Goal: Task Accomplishment & Management: Use online tool/utility

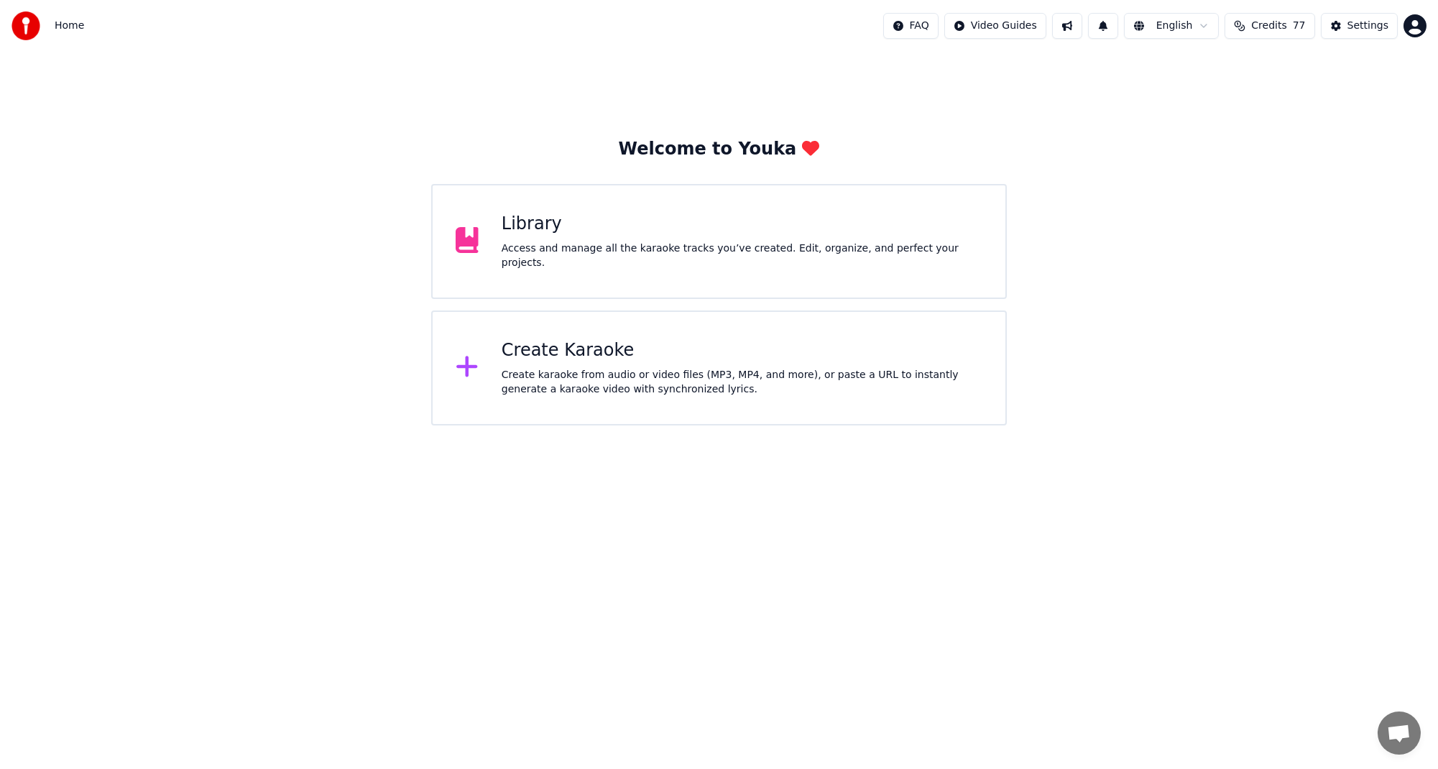
click at [499, 379] on div "Create Karaoke Create karaoke from audio or video files (MP3, MP4, and more), o…" at bounding box center [718, 367] width 575 height 115
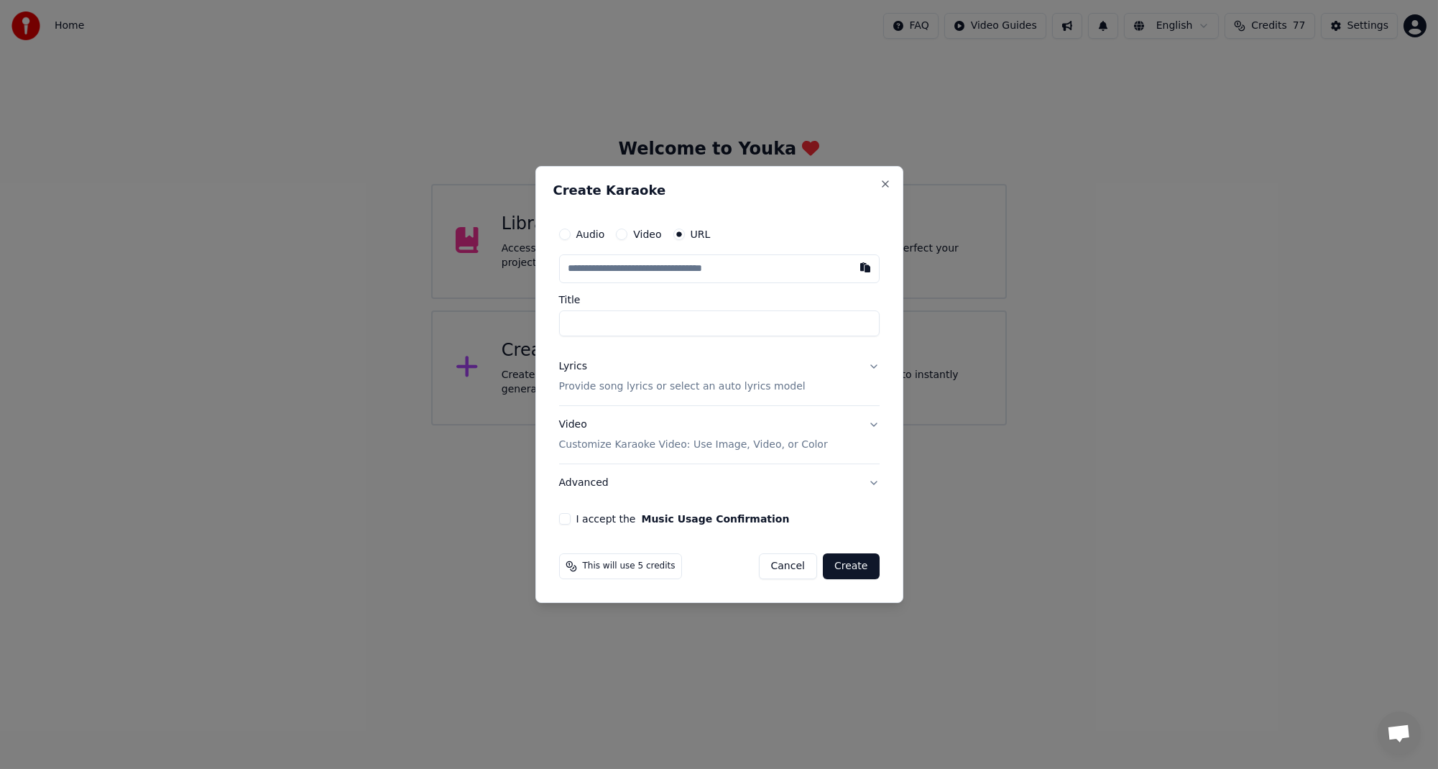
click at [740, 275] on input "text" at bounding box center [719, 268] width 321 height 29
click at [734, 272] on input "text" at bounding box center [719, 268] width 321 height 29
click at [863, 272] on button "button" at bounding box center [865, 267] width 29 height 26
type input "**********"
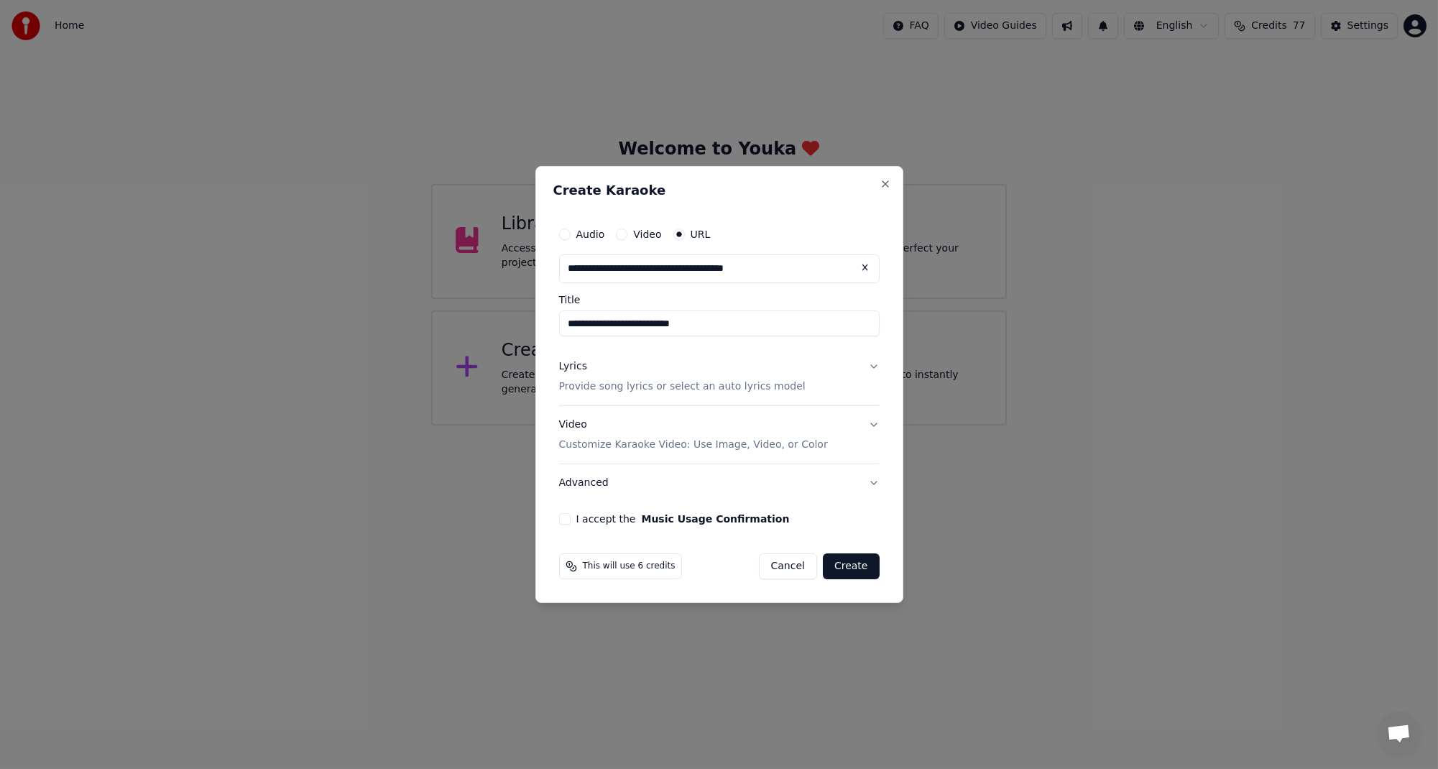
click at [561, 520] on button "I accept the Music Usage Confirmation" at bounding box center [564, 518] width 11 height 11
click at [873, 369] on button "Lyrics Provide song lyrics or select an auto lyrics model" at bounding box center [719, 376] width 321 height 57
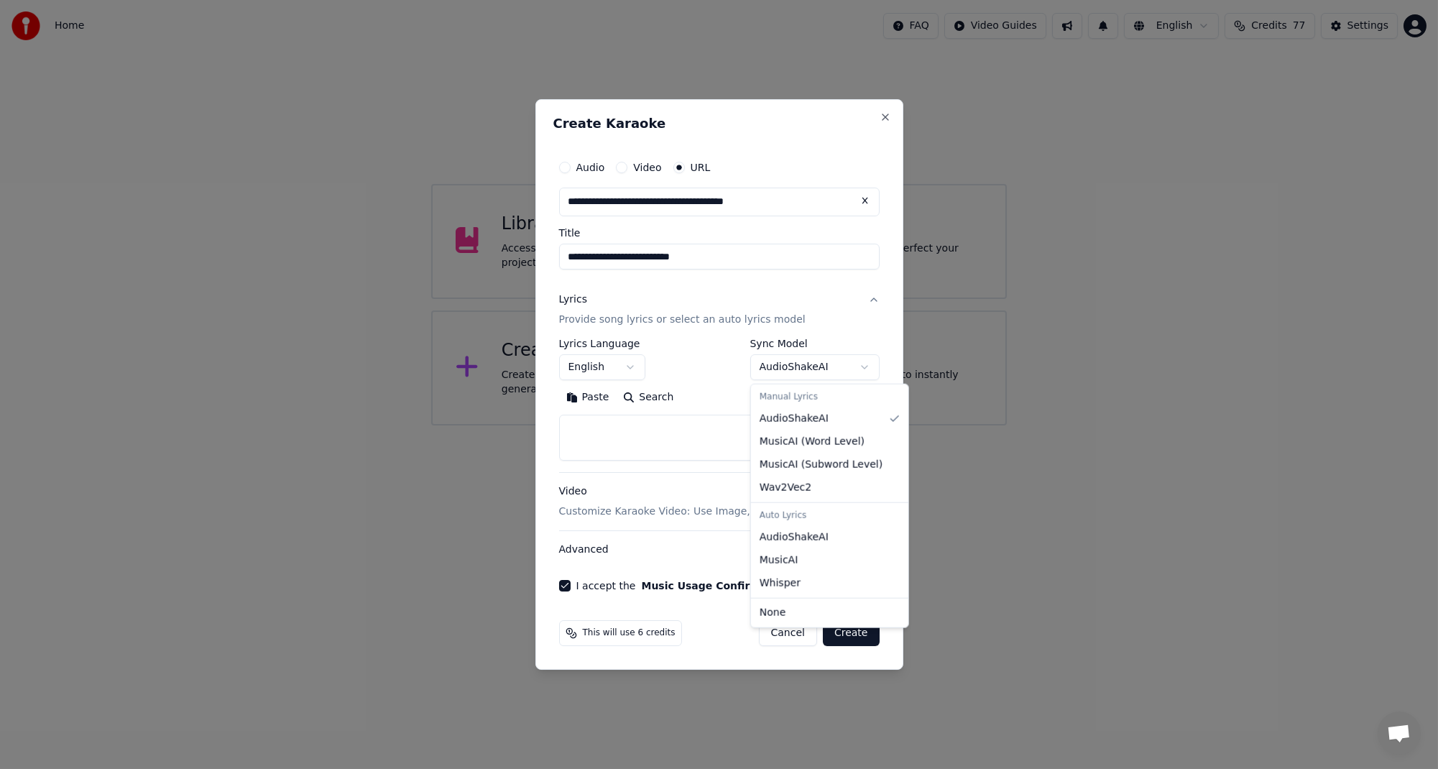
click at [857, 367] on body "**********" at bounding box center [719, 212] width 1438 height 425
select select "****"
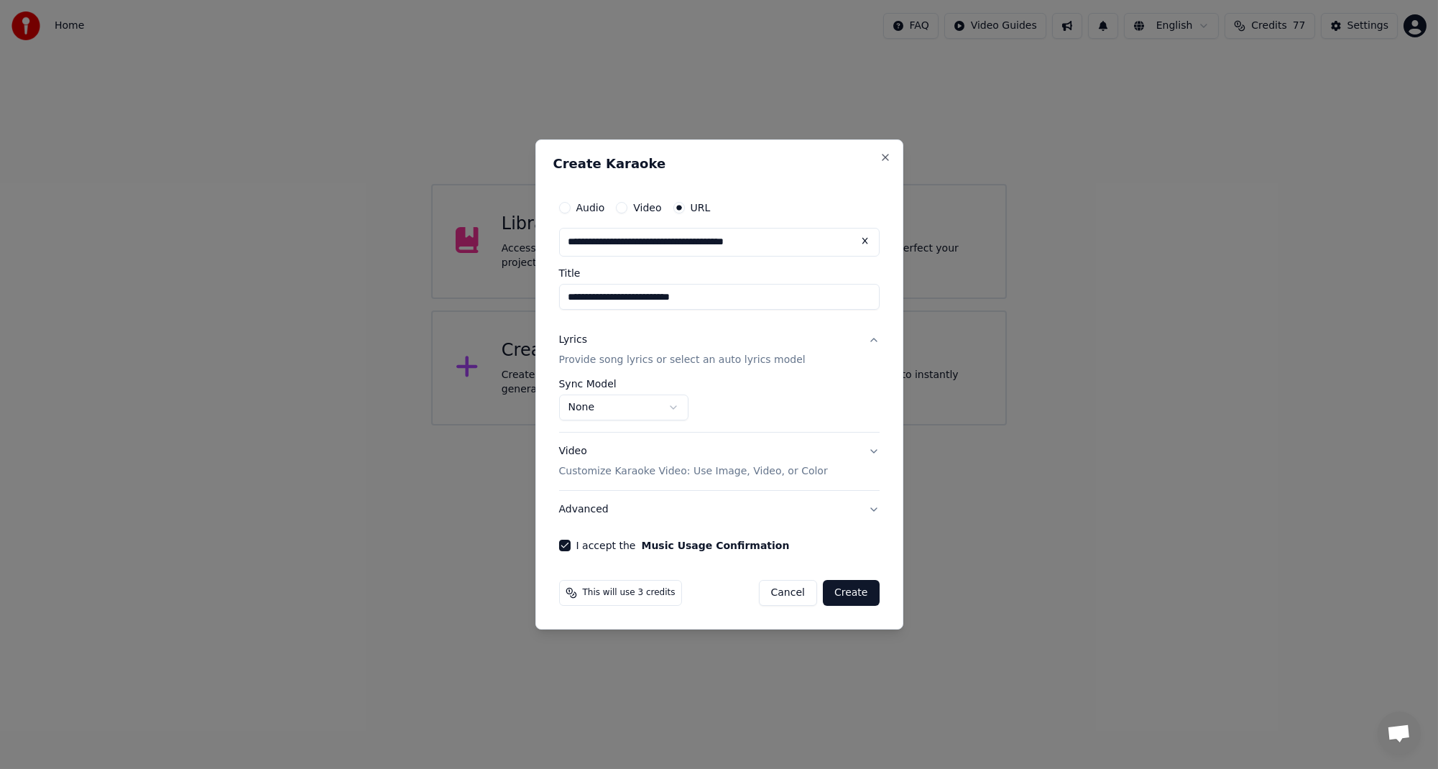
click at [729, 364] on p "Provide song lyrics or select an auto lyrics model" at bounding box center [682, 360] width 247 height 14
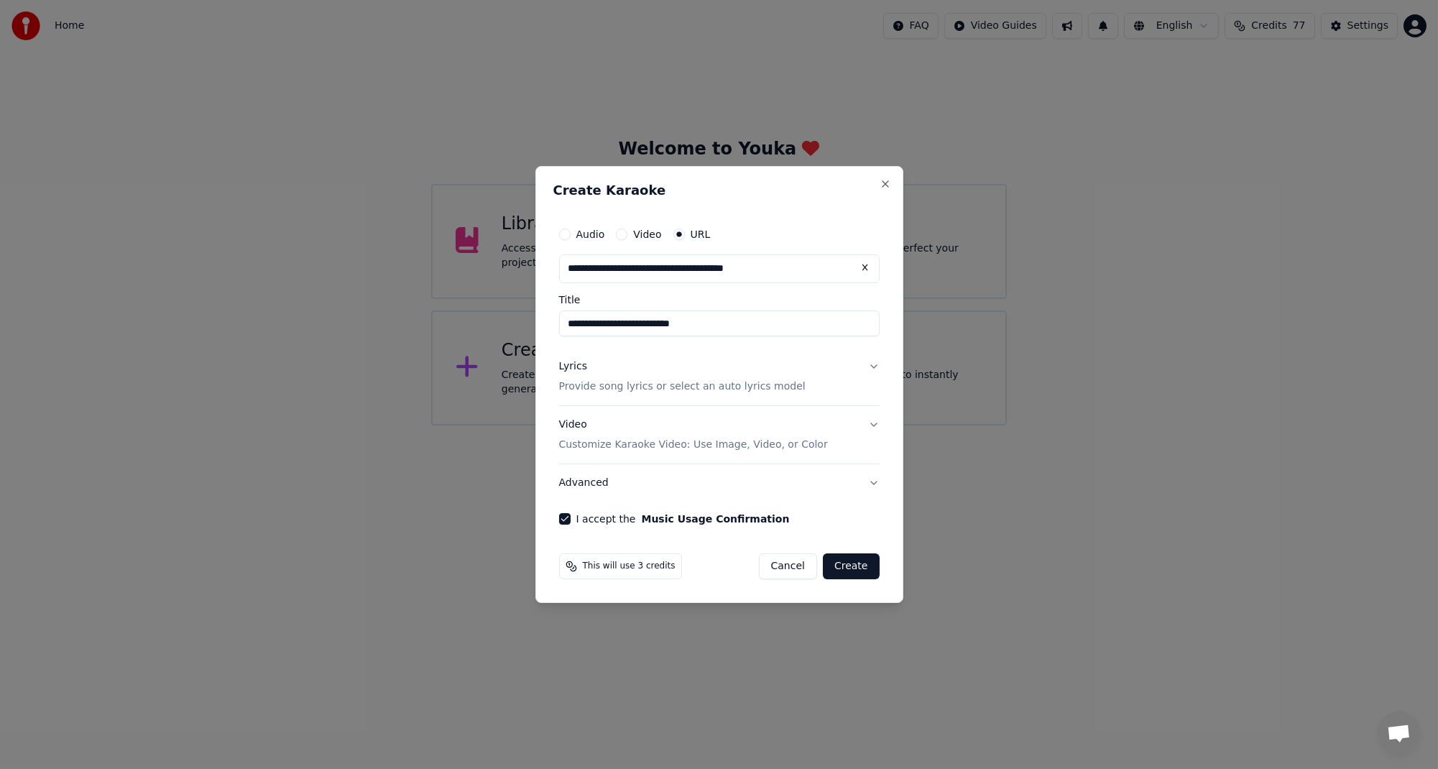
click at [829, 382] on button "Lyrics Provide song lyrics or select an auto lyrics model" at bounding box center [719, 376] width 321 height 57
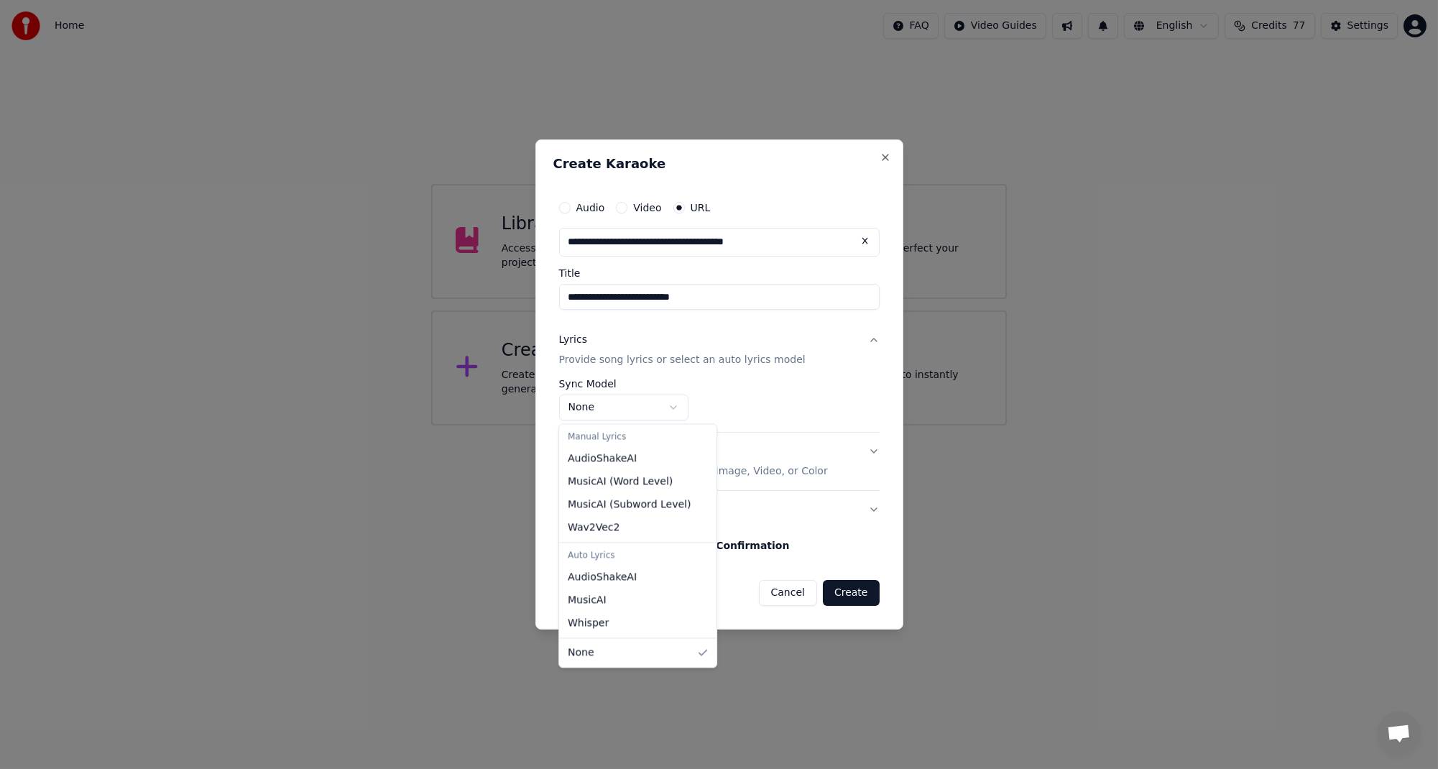
click at [674, 405] on body "**********" at bounding box center [719, 212] width 1438 height 425
click at [778, 417] on body "**********" at bounding box center [719, 212] width 1438 height 425
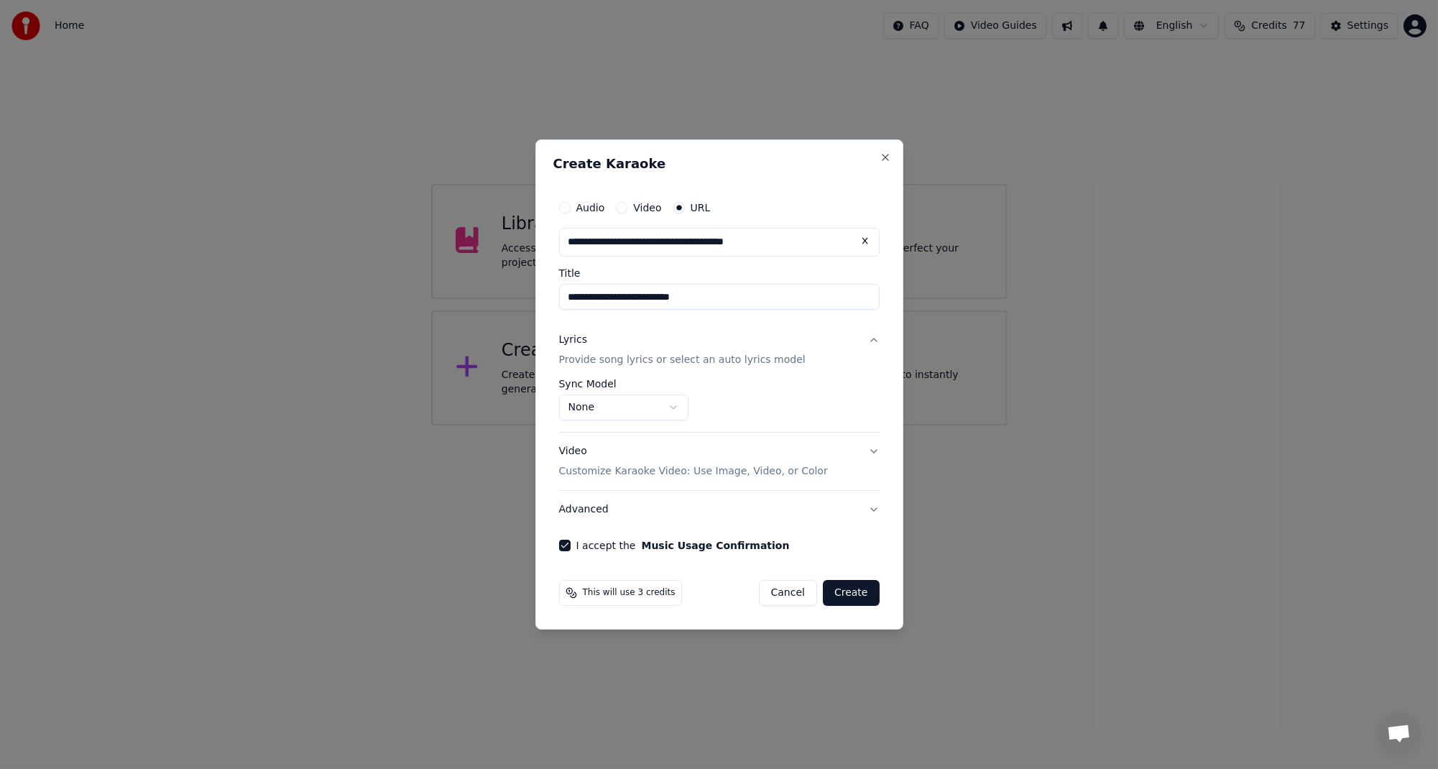
click at [879, 340] on button "Lyrics Provide song lyrics or select an auto lyrics model" at bounding box center [719, 349] width 321 height 57
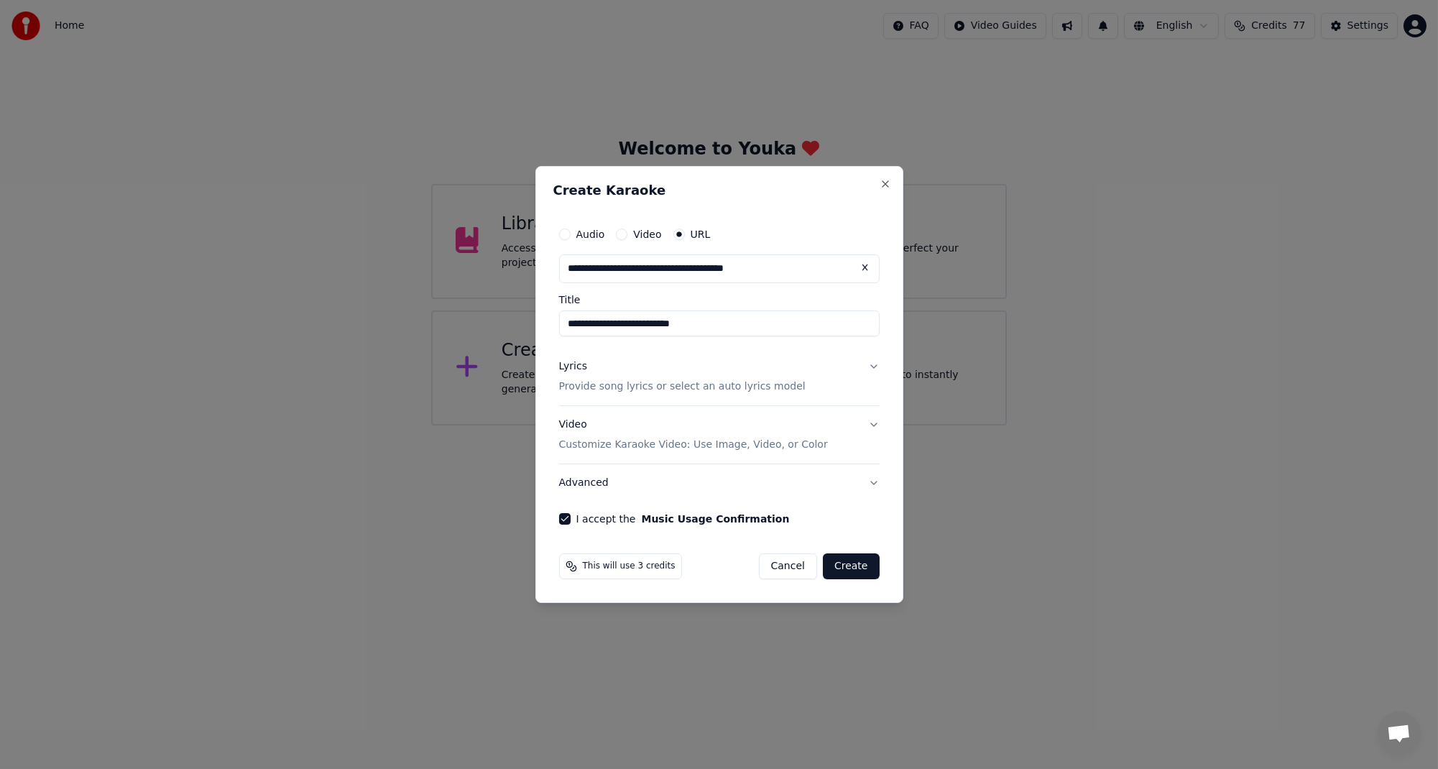
click at [871, 369] on button "Lyrics Provide song lyrics or select an auto lyrics model" at bounding box center [719, 376] width 321 height 57
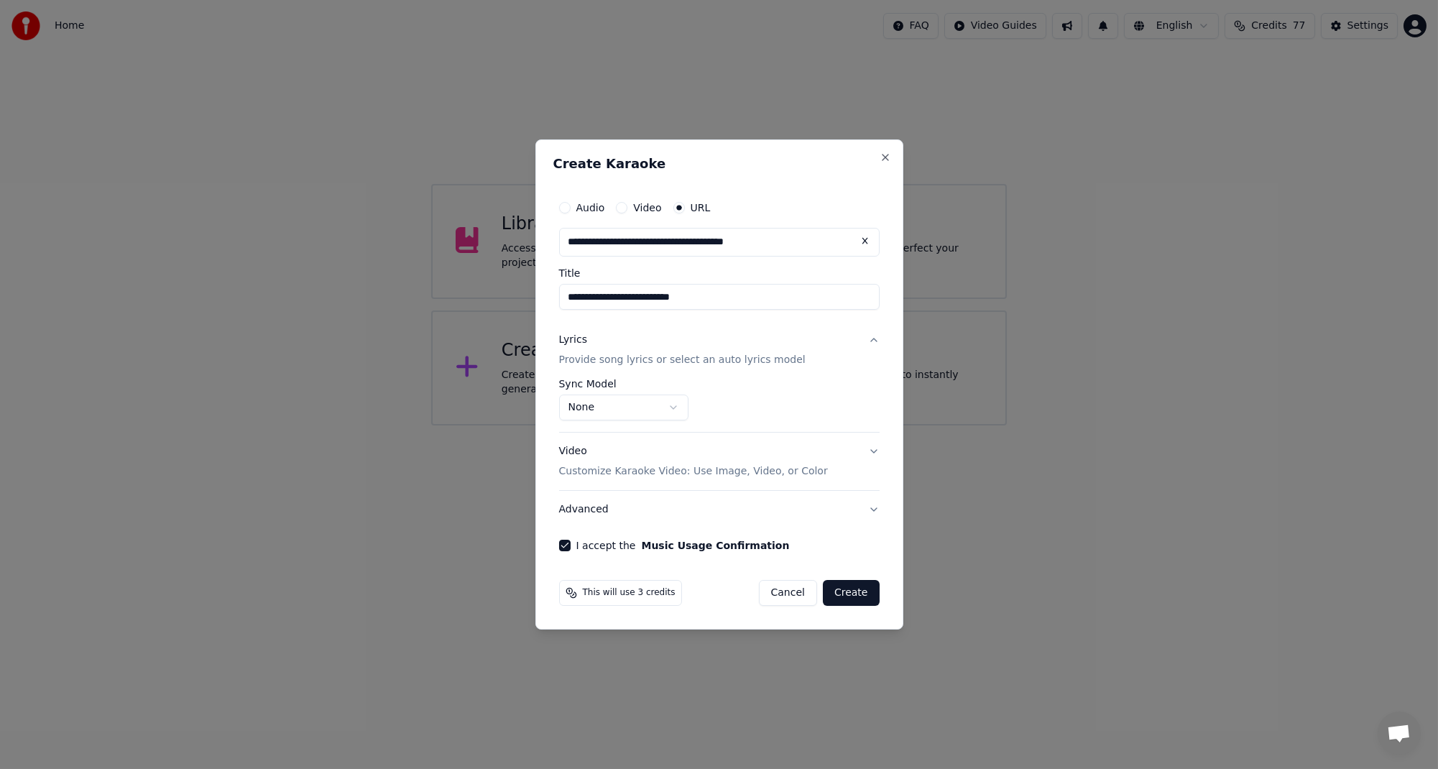
click at [672, 407] on body "**********" at bounding box center [719, 212] width 1438 height 425
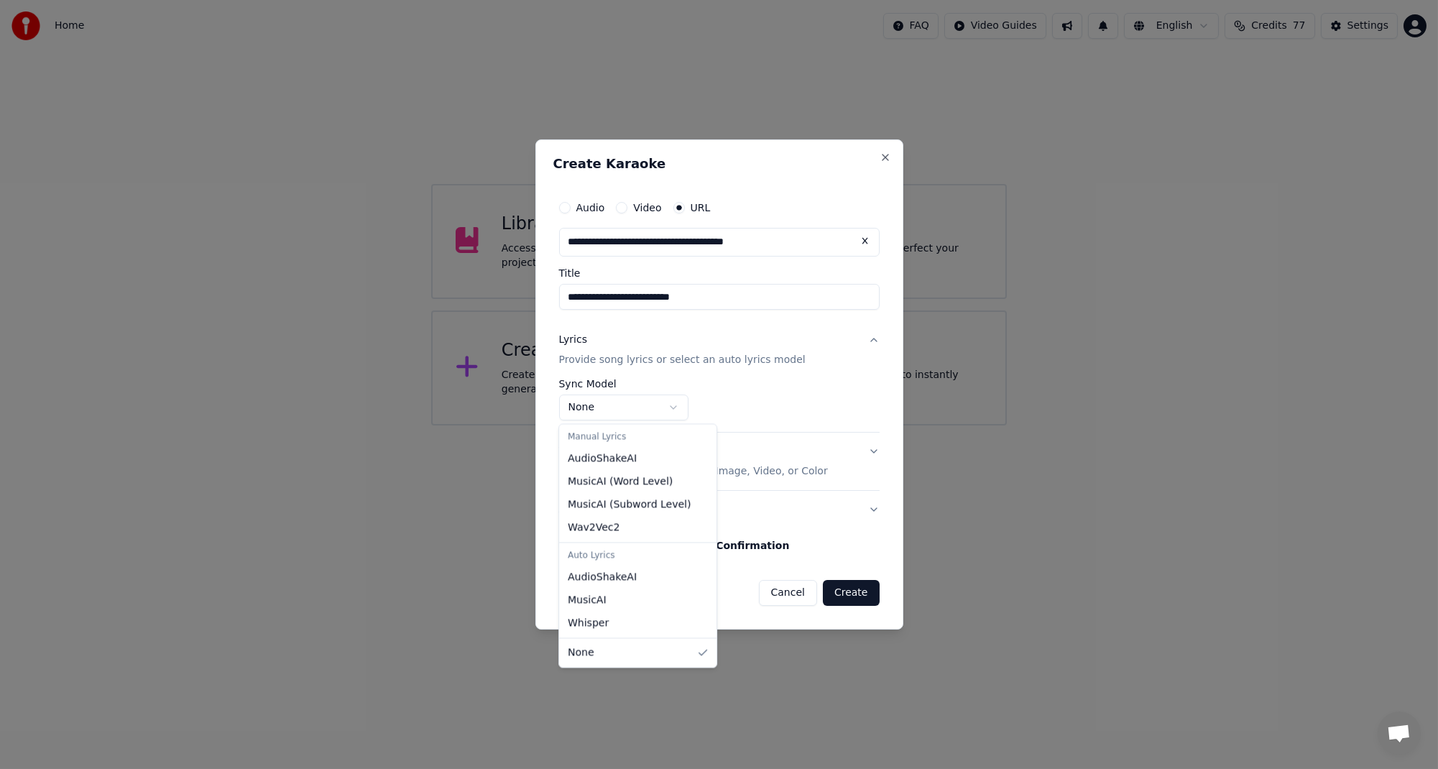
click at [671, 408] on body "**********" at bounding box center [719, 212] width 1438 height 425
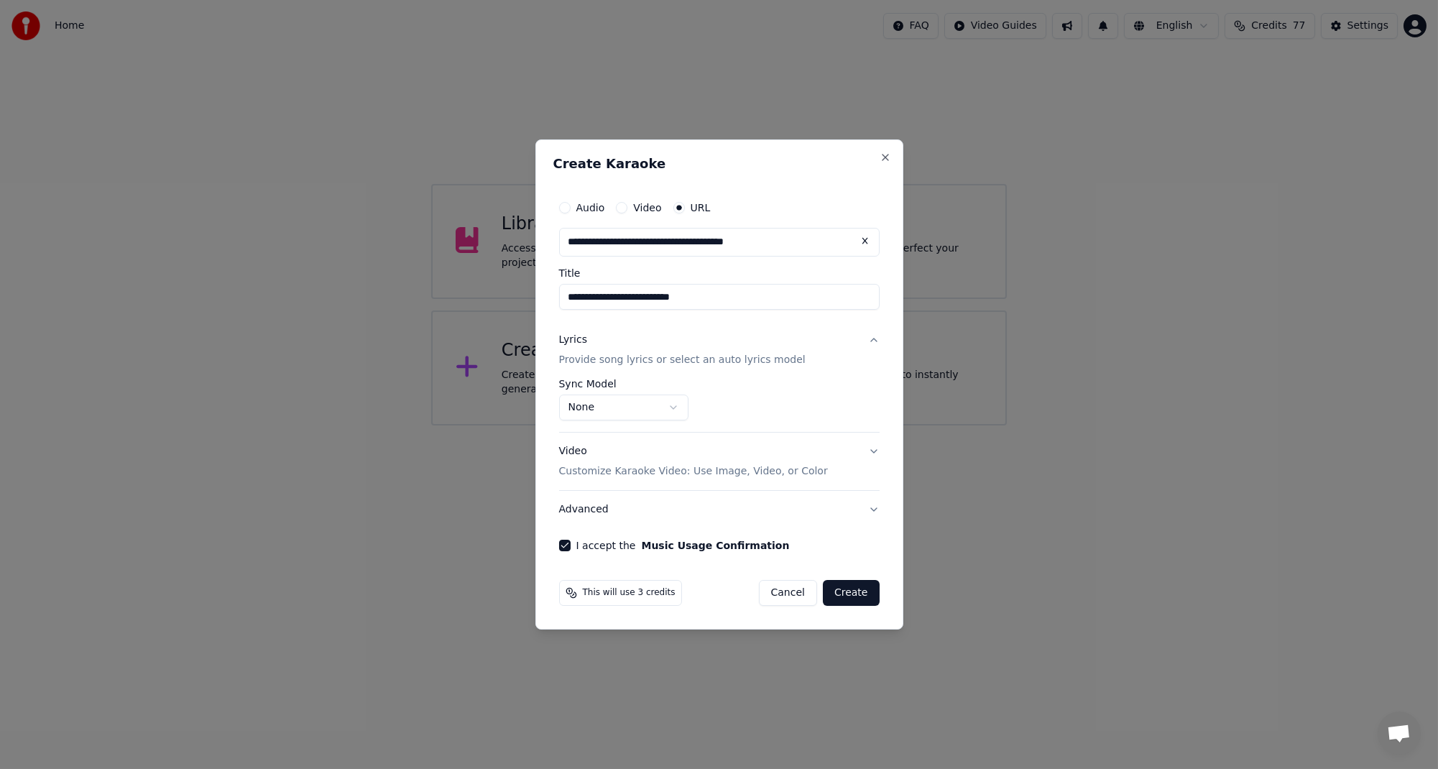
click at [668, 364] on p "Provide song lyrics or select an auto lyrics model" at bounding box center [682, 360] width 247 height 14
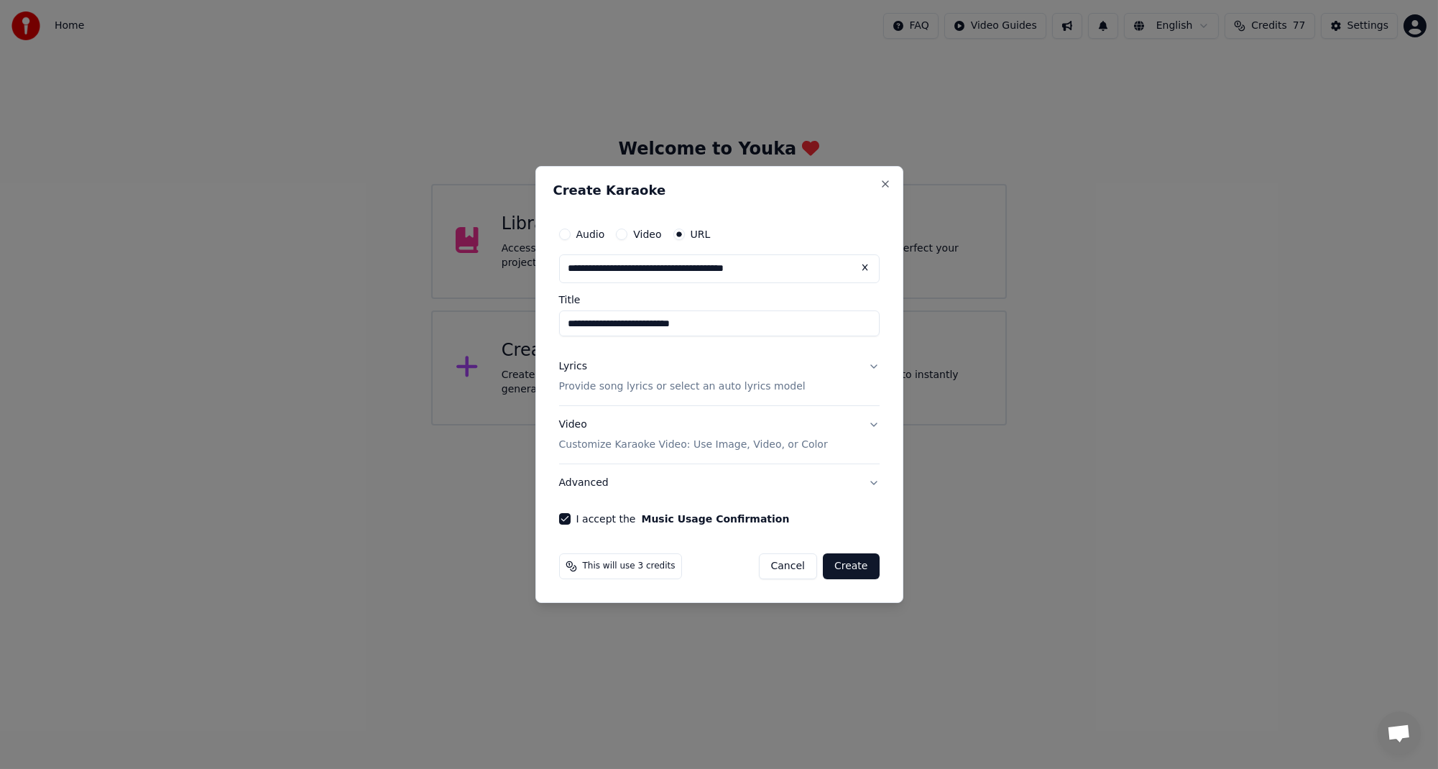
click at [666, 389] on p "Provide song lyrics or select an auto lyrics model" at bounding box center [682, 386] width 247 height 14
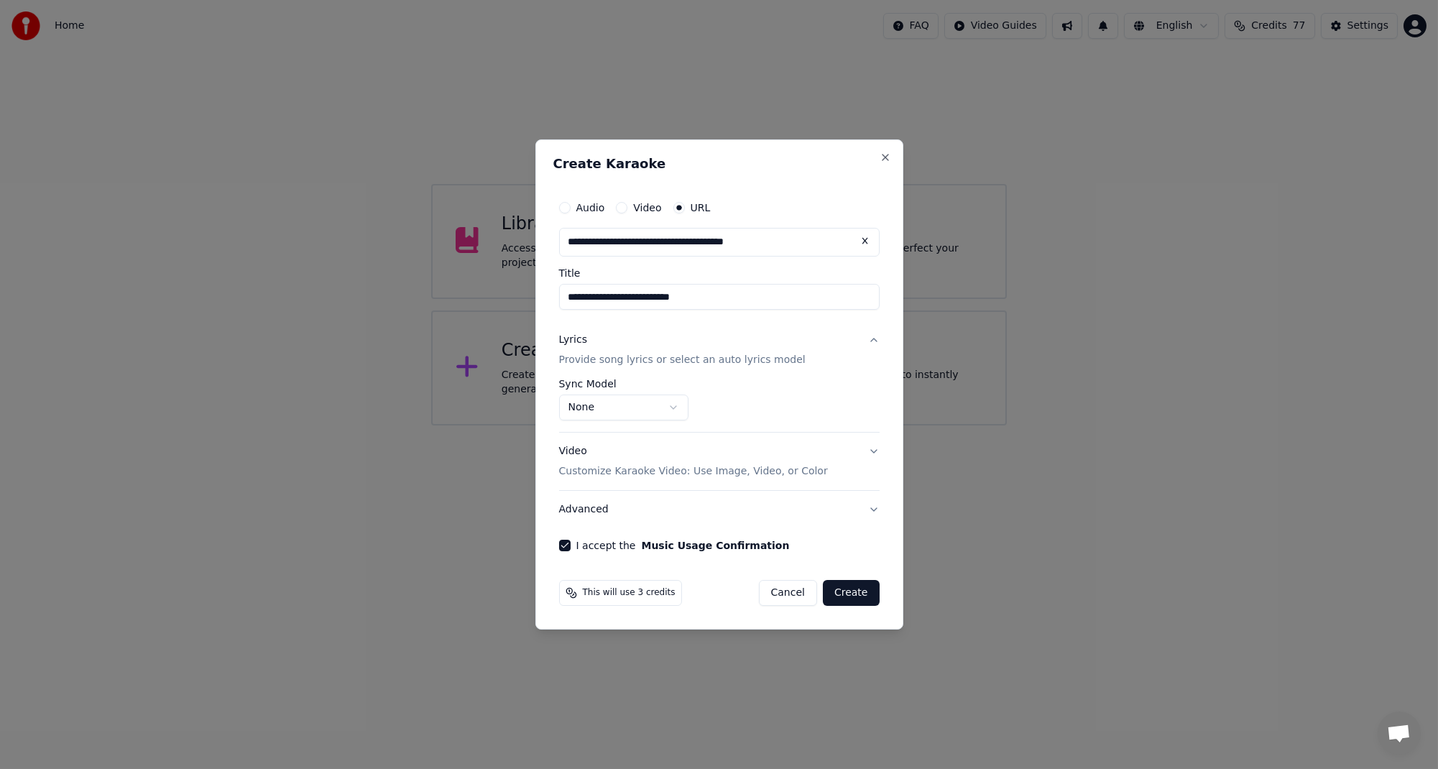
click at [848, 590] on button "Create" at bounding box center [851, 593] width 57 height 26
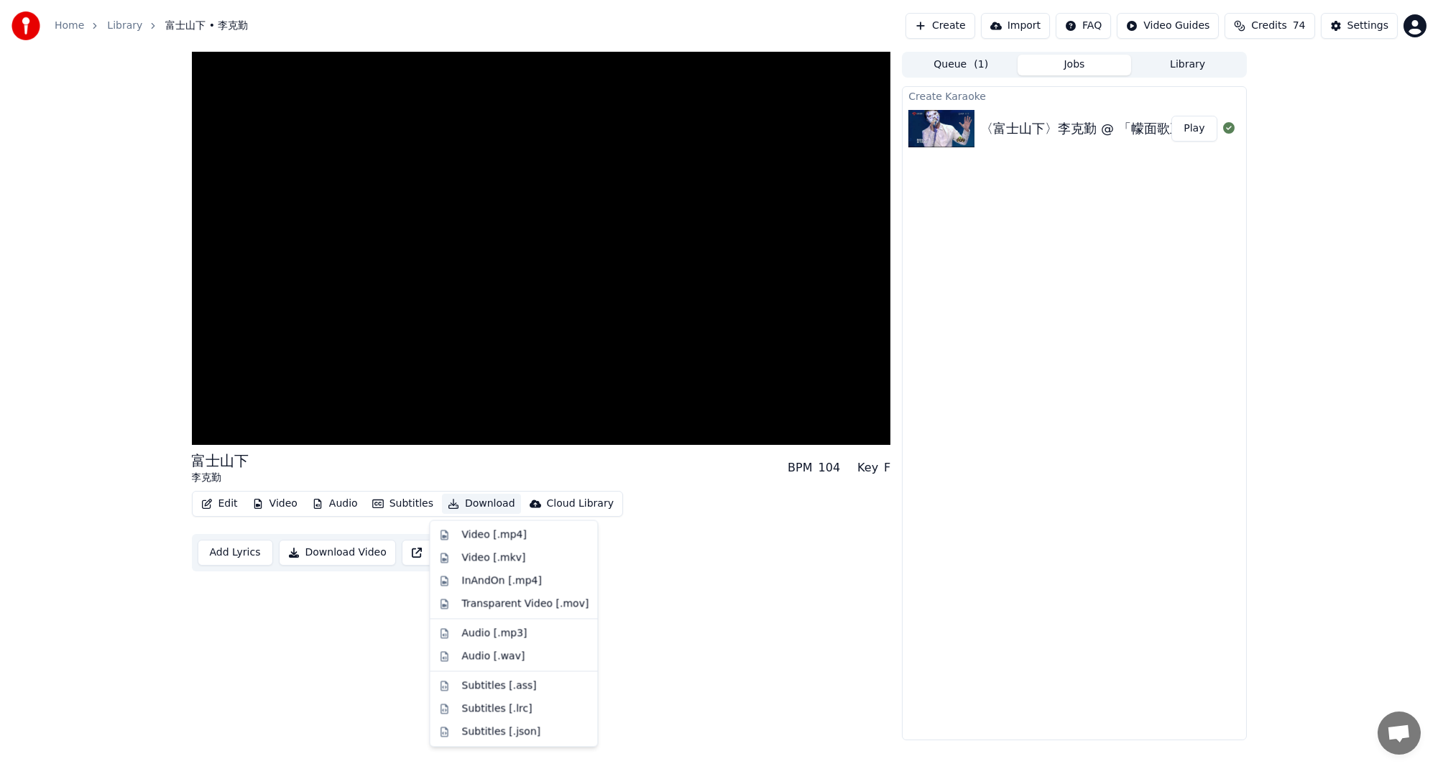
click at [470, 505] on button "Download" at bounding box center [481, 504] width 79 height 20
click at [520, 587] on div "InAndOn [.mp4]" at bounding box center [501, 580] width 80 height 14
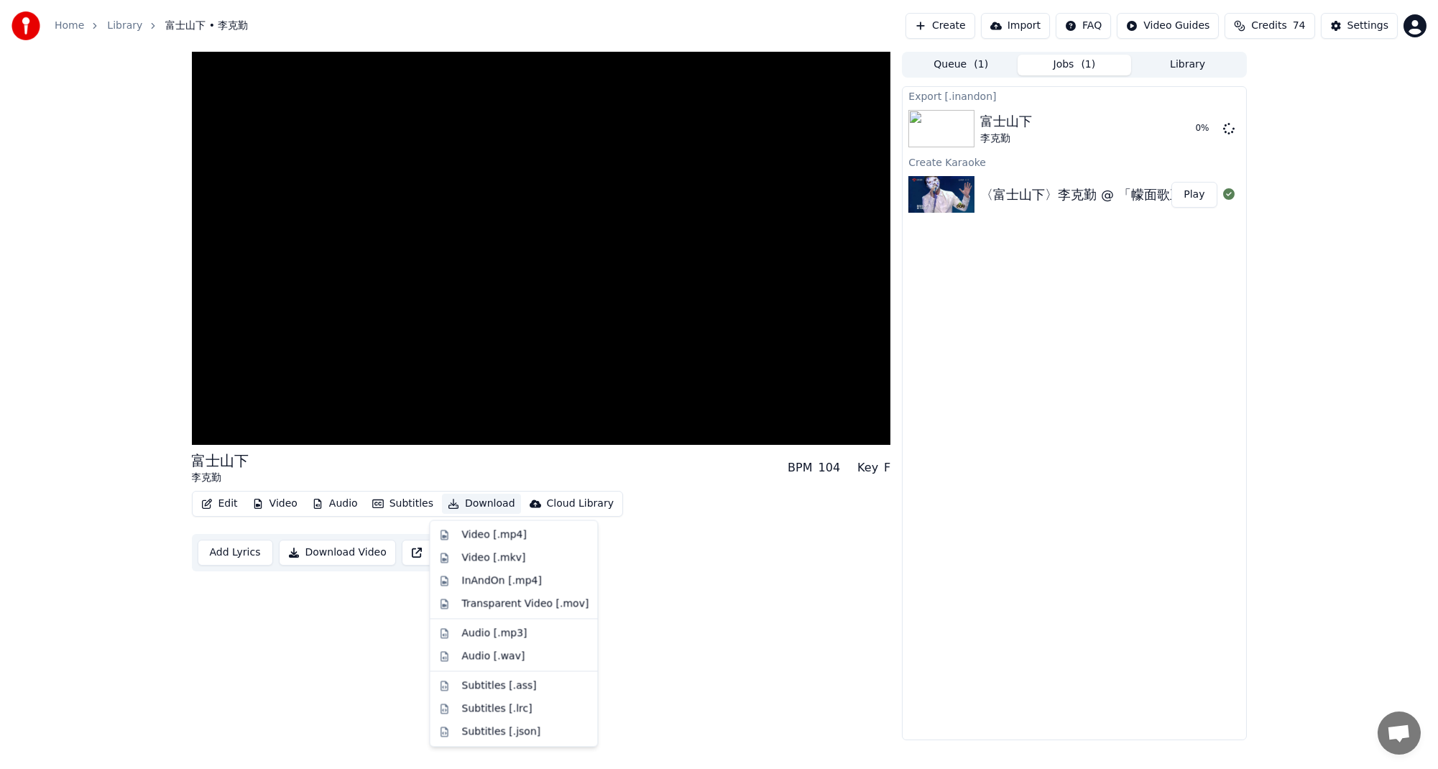
click at [487, 507] on button "Download" at bounding box center [481, 504] width 79 height 20
click at [525, 637] on div "Audio [.mp3]" at bounding box center [524, 633] width 127 height 14
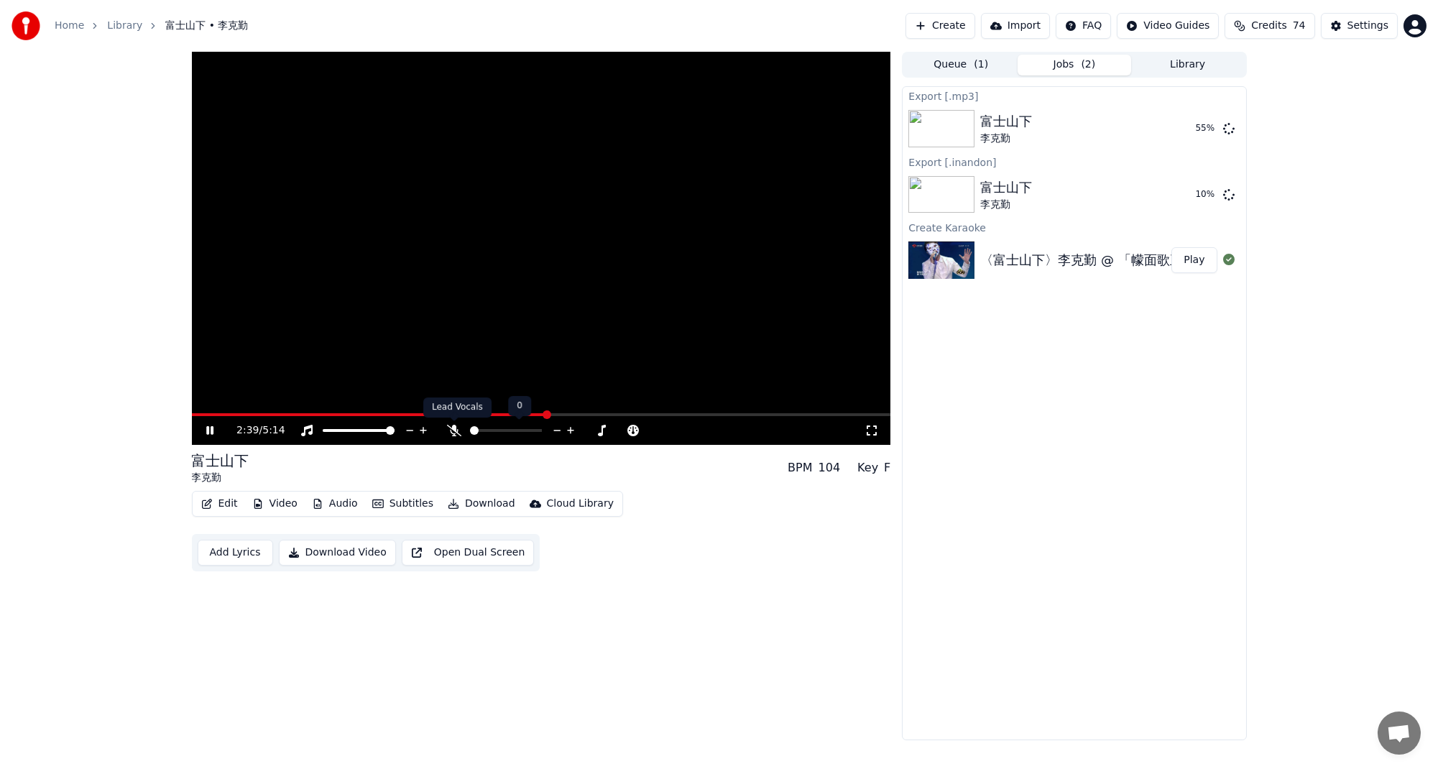
click at [452, 430] on icon at bounding box center [454, 430] width 14 height 11
click at [207, 432] on icon at bounding box center [209, 430] width 7 height 9
click at [191, 411] on span at bounding box center [195, 414] width 9 height 9
click at [1199, 259] on button "Play" at bounding box center [1193, 260] width 45 height 26
click at [264, 414] on span at bounding box center [541, 414] width 699 height 3
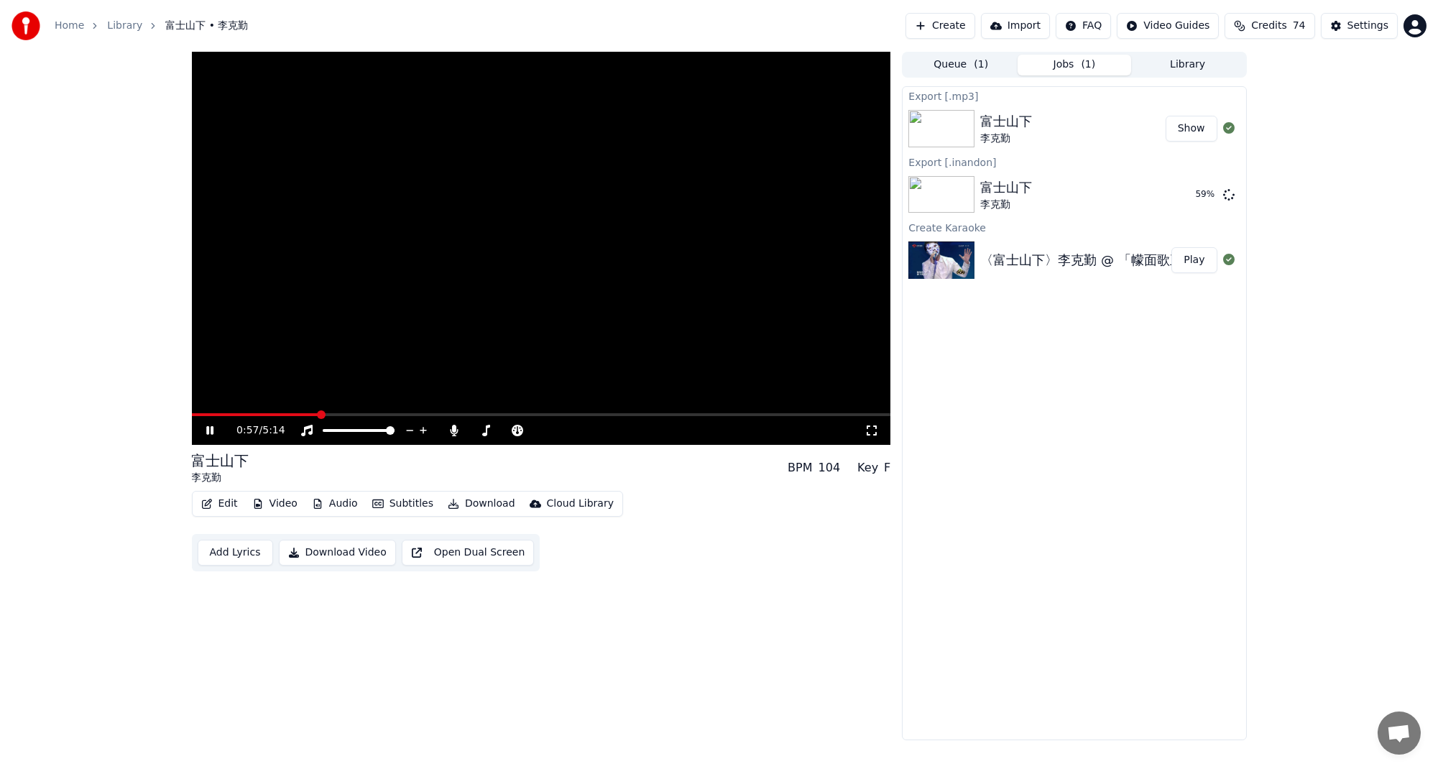
click at [318, 414] on span at bounding box center [541, 414] width 699 height 3
click at [605, 536] on div "Edit Video Audio Subtitles Download Cloud Library Add Lyrics Download Video Ope…" at bounding box center [541, 531] width 699 height 80
click at [213, 428] on icon at bounding box center [209, 430] width 7 height 9
click at [969, 29] on button "Create" at bounding box center [941, 26] width 70 height 26
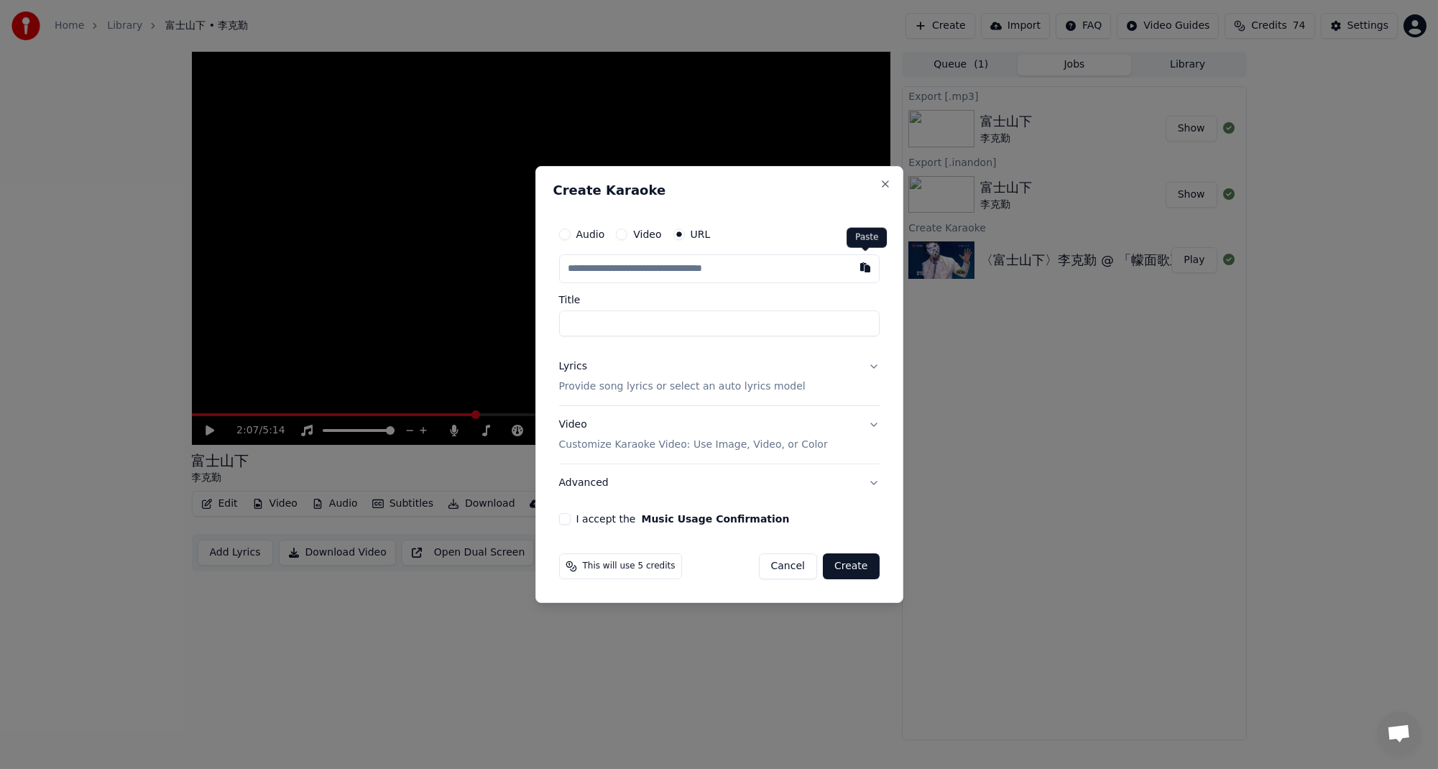
click at [870, 272] on button "button" at bounding box center [865, 267] width 29 height 26
type input "**********"
type input "*******"
click at [869, 365] on button "Lyrics Provide song lyrics or select an auto lyrics model" at bounding box center [719, 376] width 321 height 57
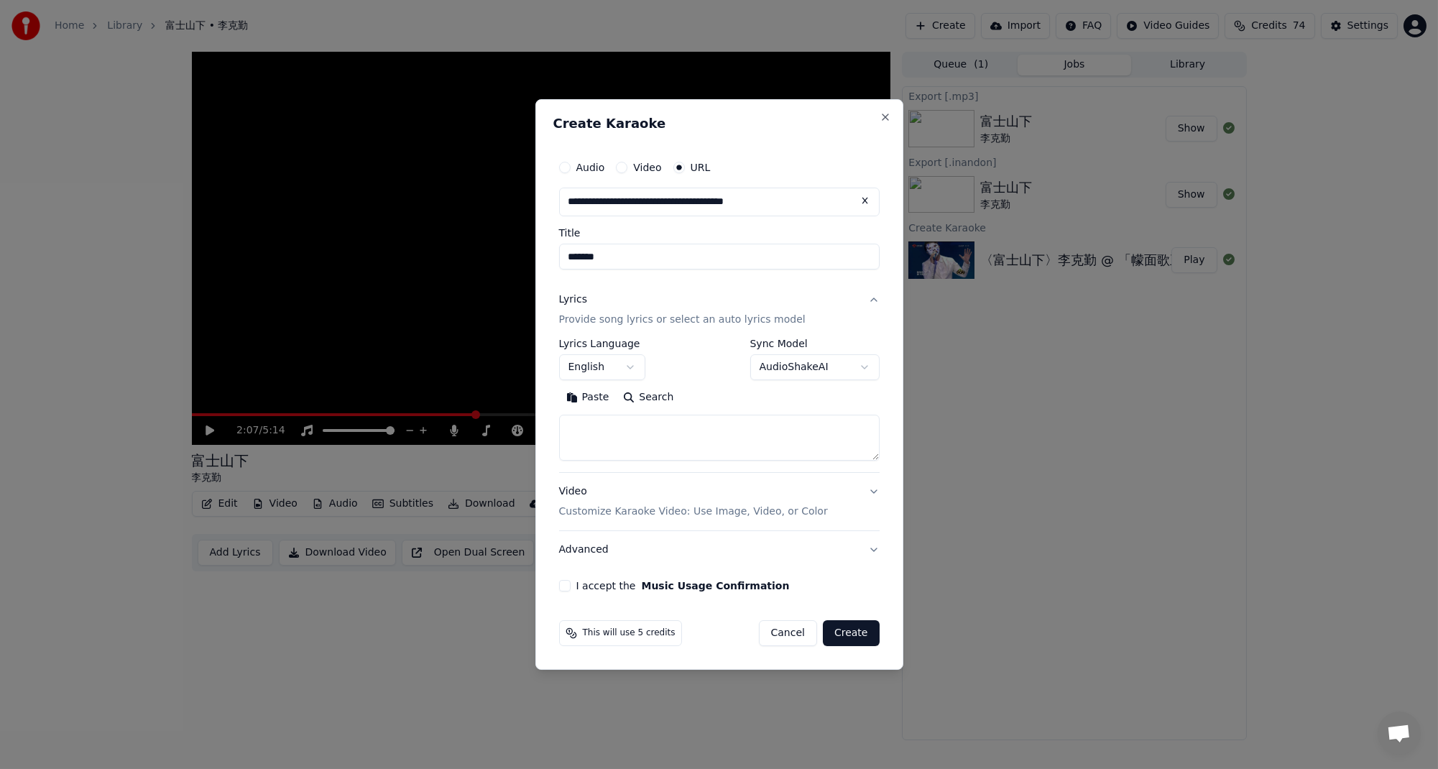
click at [861, 369] on body "**********" at bounding box center [719, 384] width 1438 height 769
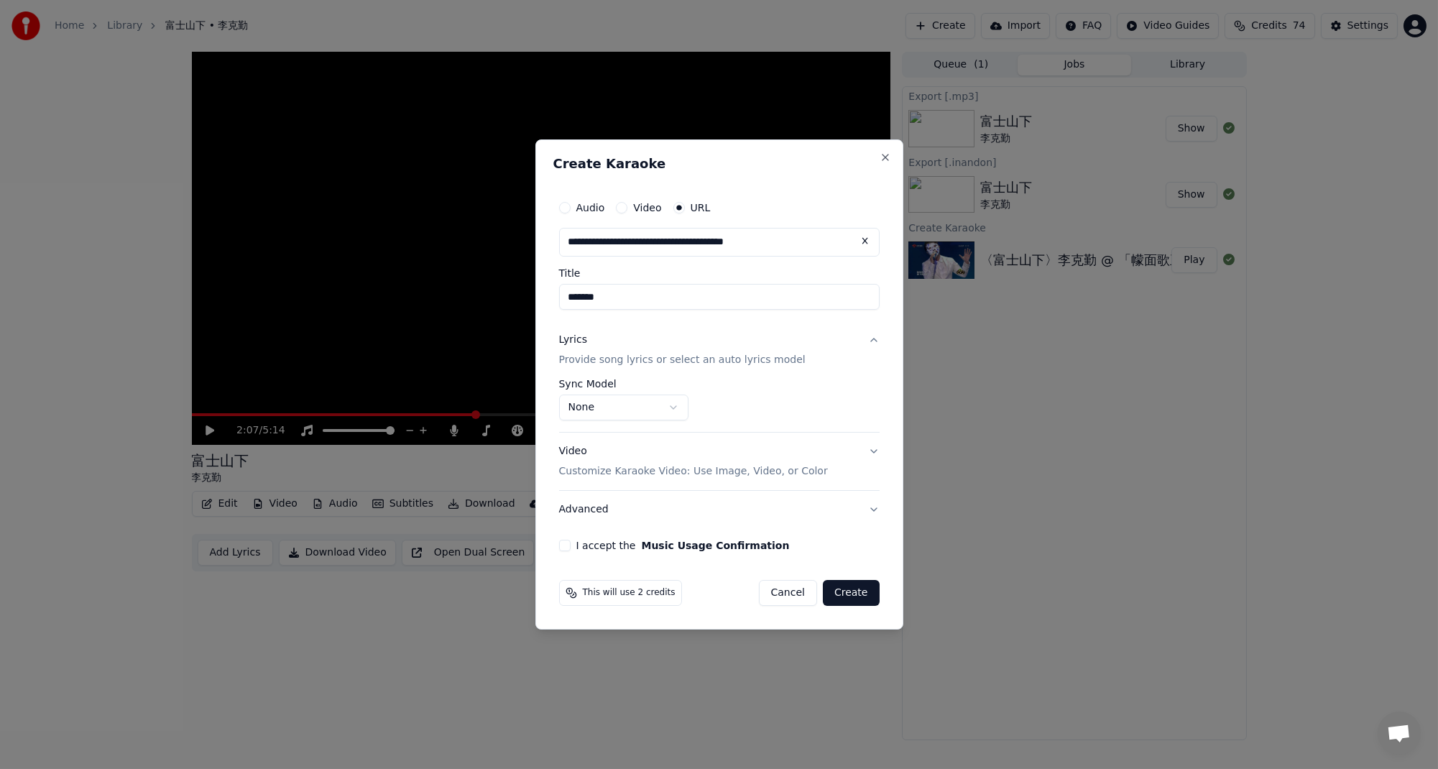
click at [562, 544] on button "I accept the Music Usage Confirmation" at bounding box center [564, 545] width 11 height 11
click at [857, 596] on button "Create" at bounding box center [851, 593] width 57 height 26
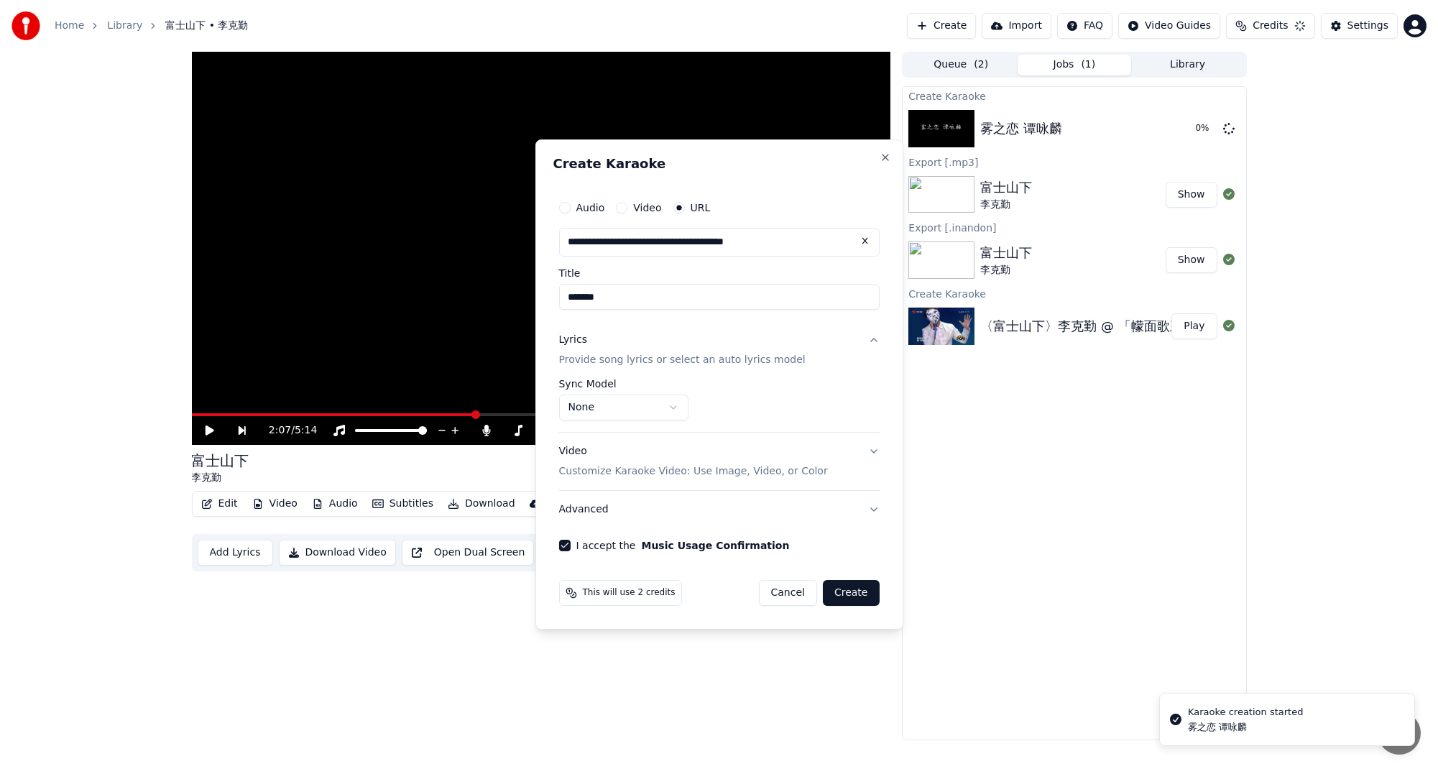
select select "**********"
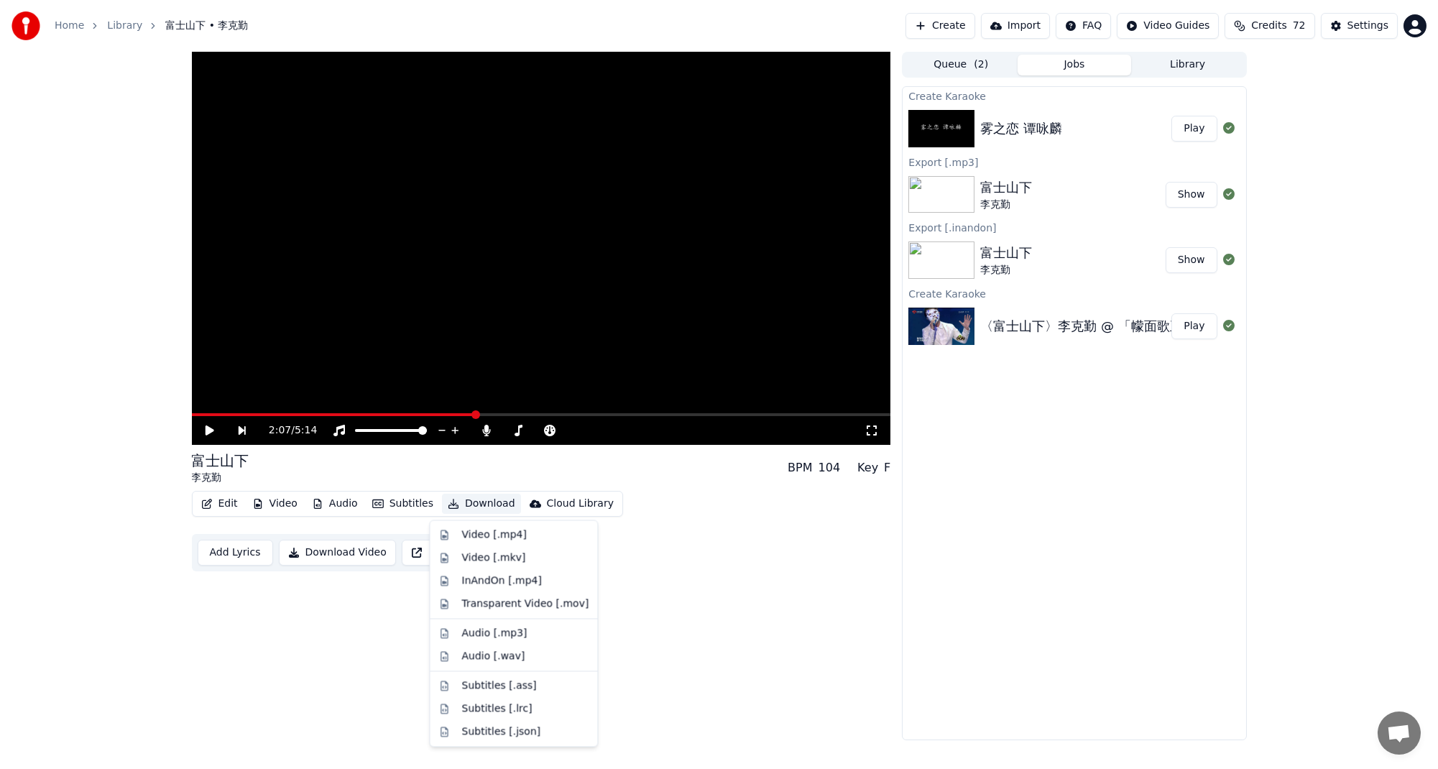
click at [474, 502] on button "Download" at bounding box center [481, 504] width 79 height 20
click at [505, 577] on div "InAndOn [.mp4]" at bounding box center [501, 580] width 80 height 14
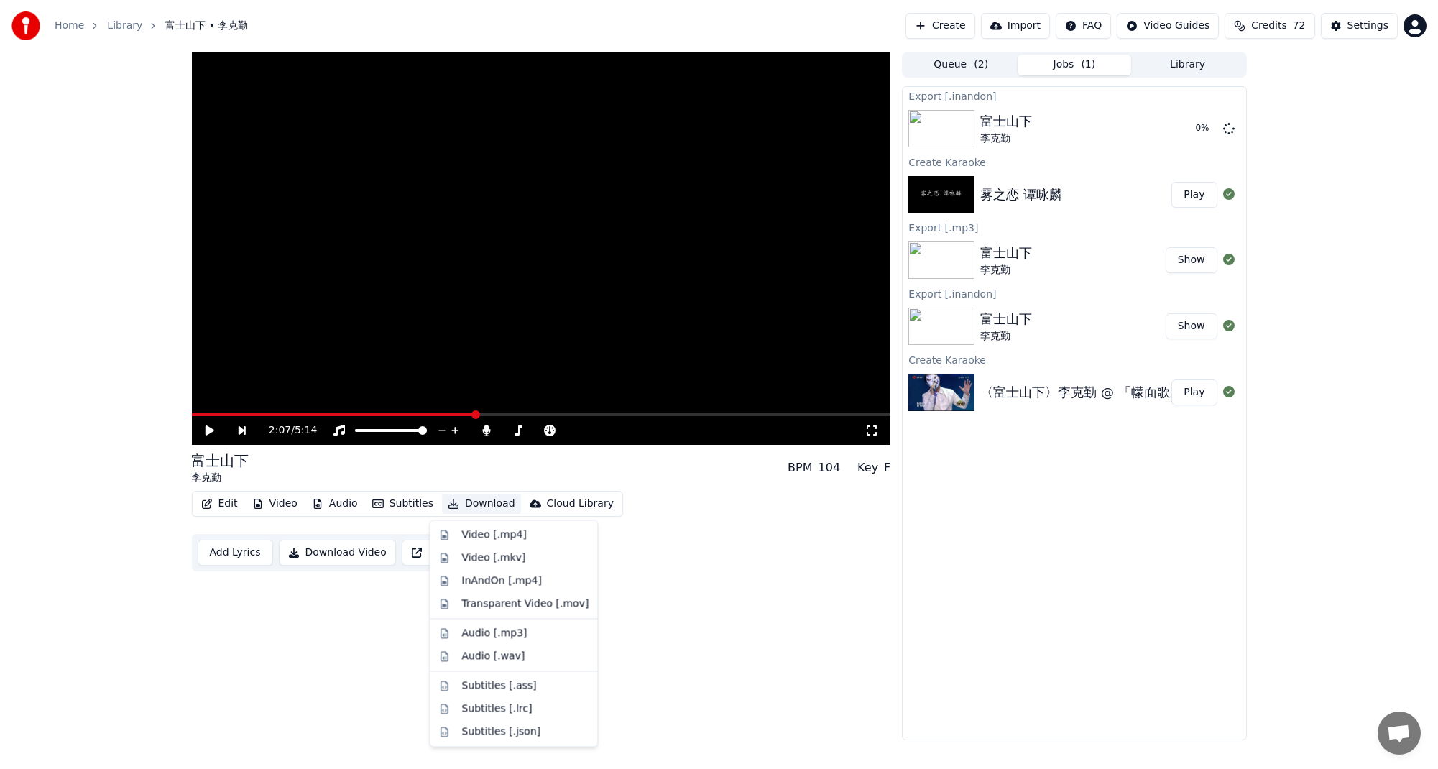
click at [465, 503] on button "Download" at bounding box center [481, 504] width 79 height 20
click at [532, 638] on div "Audio [.mp3]" at bounding box center [524, 633] width 127 height 14
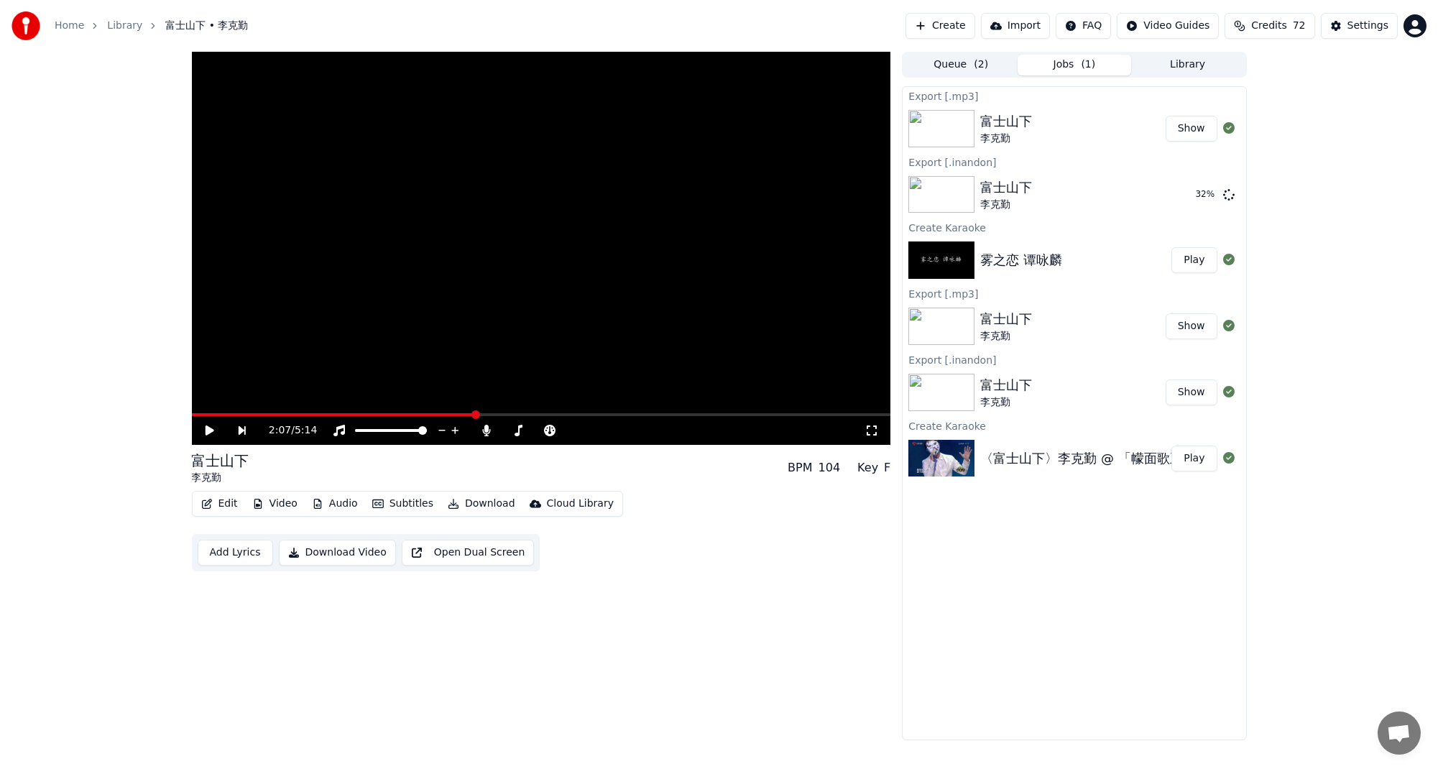
click at [984, 275] on div "雾之恋 [PERSON_NAME]" at bounding box center [1074, 260] width 343 height 49
click at [1194, 259] on button "Play" at bounding box center [1193, 260] width 45 height 26
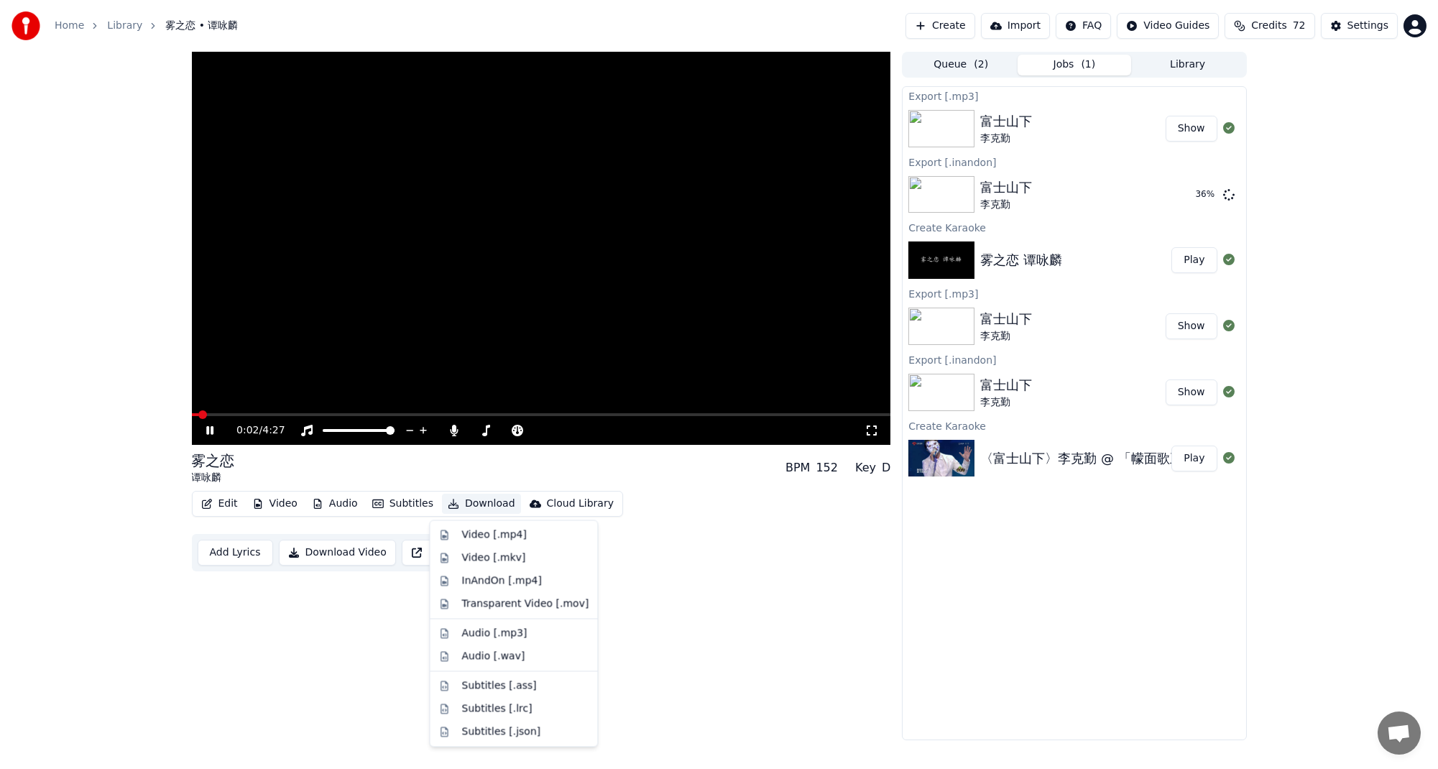
click at [481, 509] on button "Download" at bounding box center [481, 504] width 79 height 20
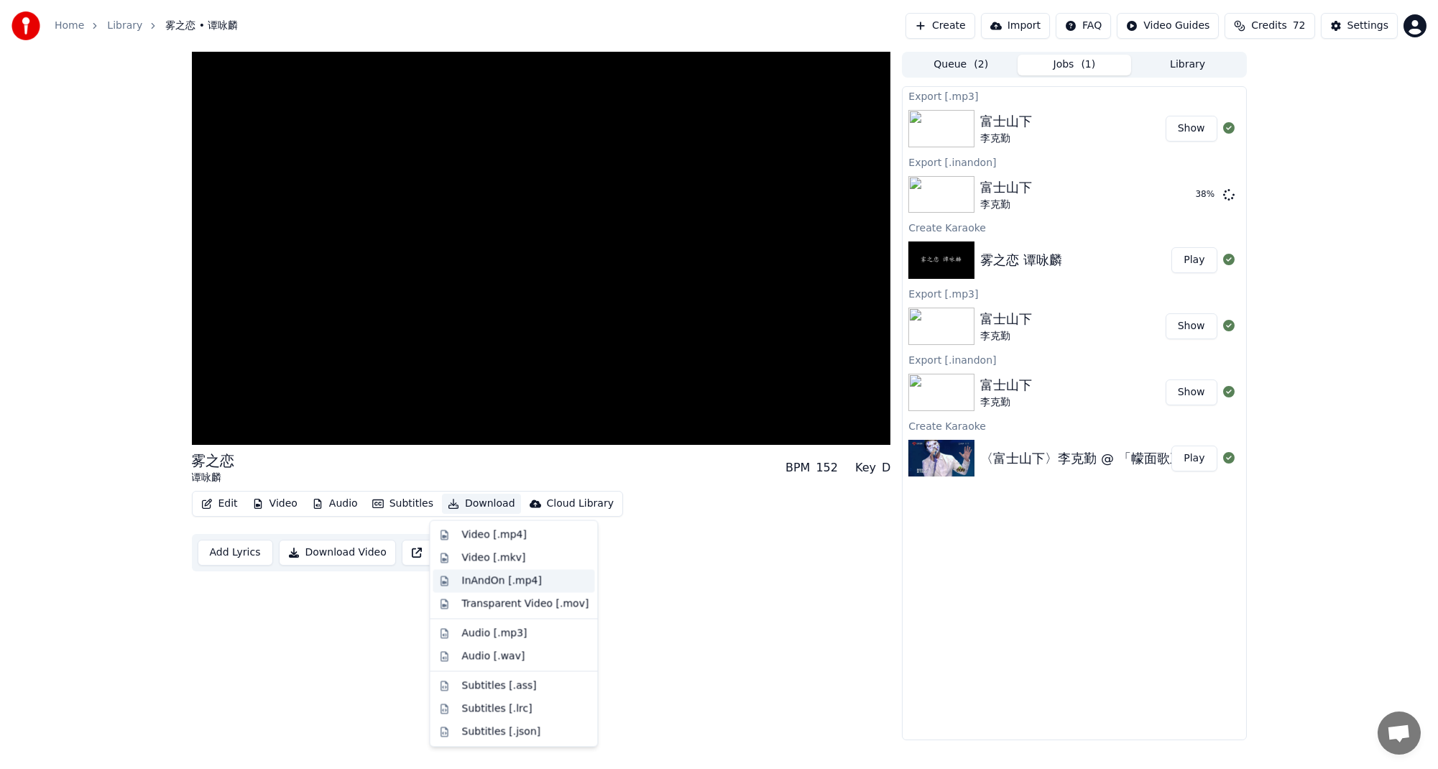
click at [531, 580] on div "InAndOn [.mp4]" at bounding box center [501, 580] width 80 height 14
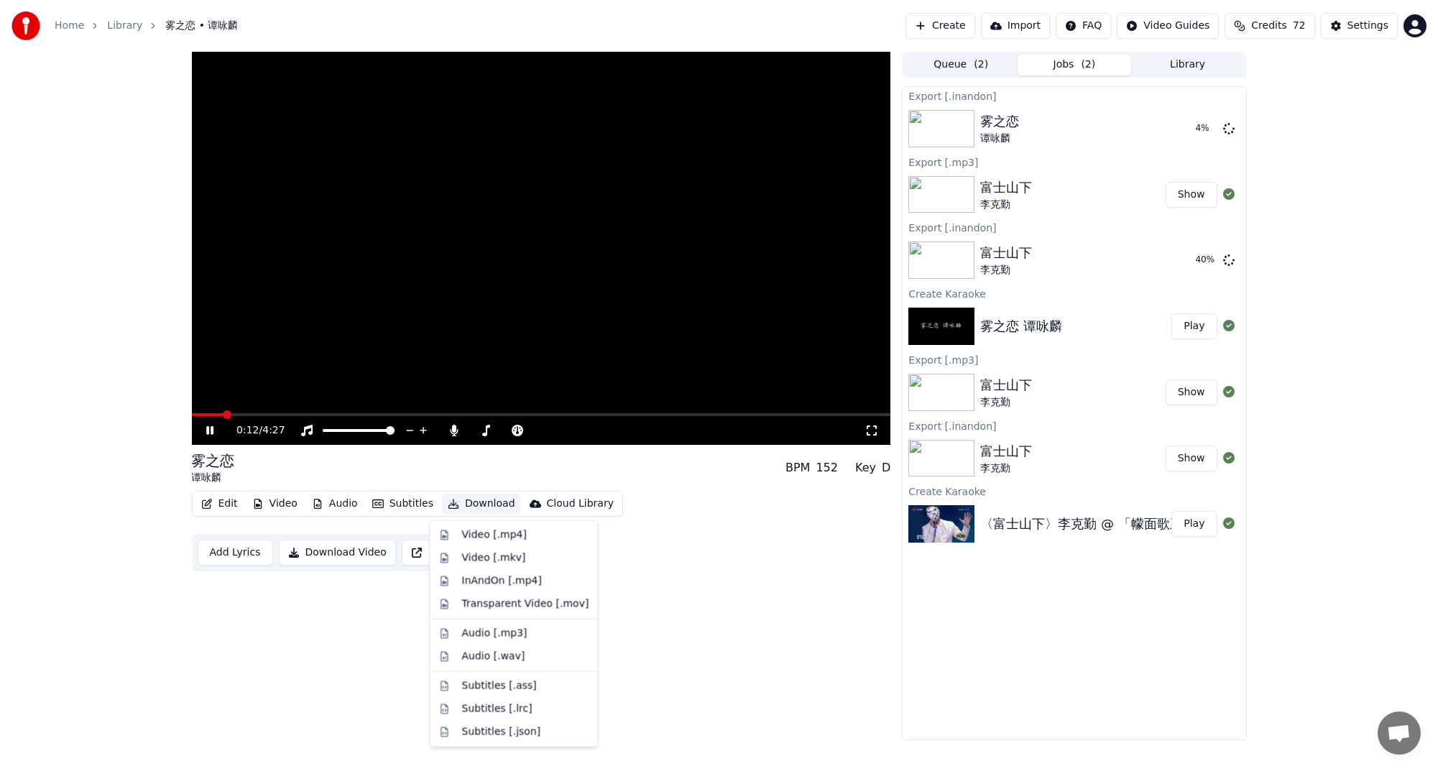
click at [495, 509] on button "Download" at bounding box center [481, 504] width 79 height 20
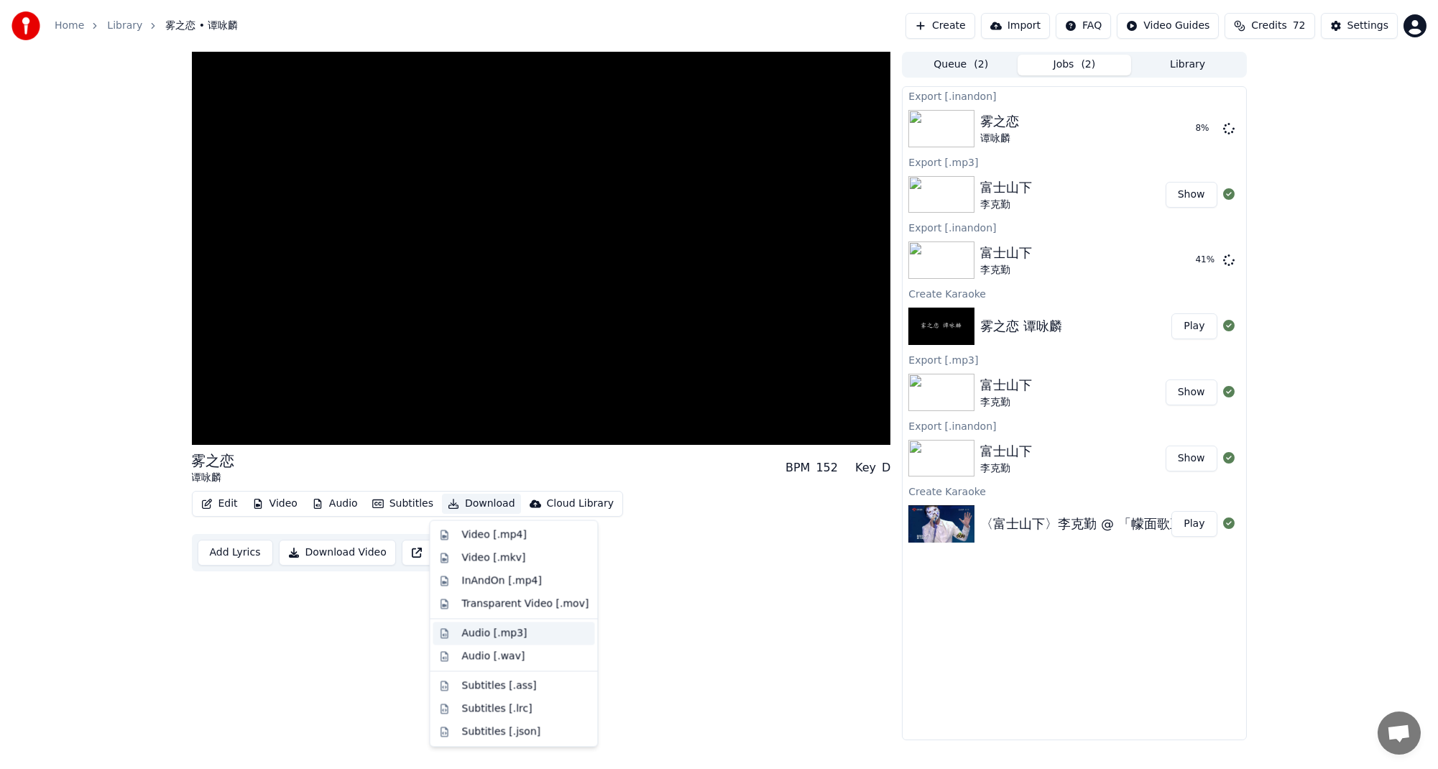
click at [545, 641] on div "Audio [.mp3]" at bounding box center [514, 633] width 162 height 23
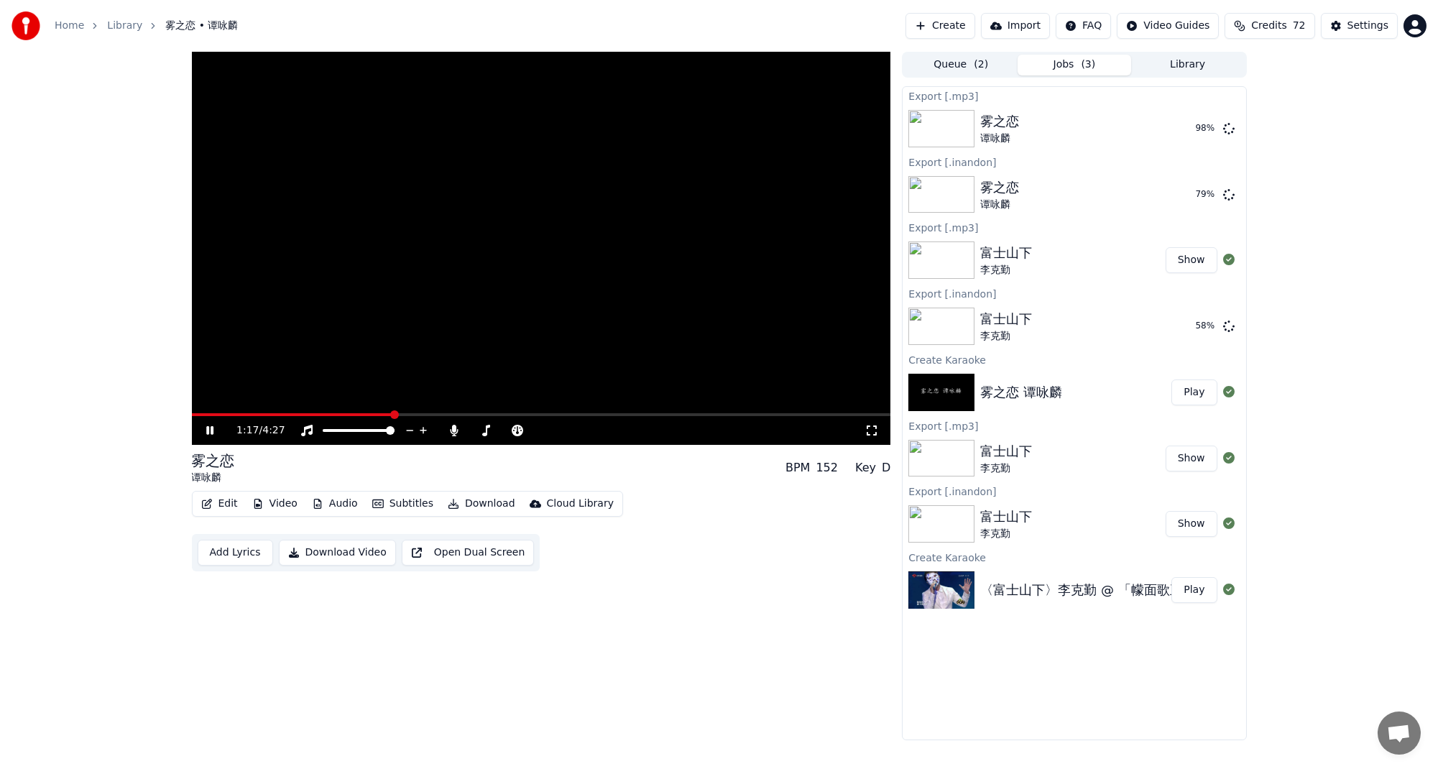
click at [208, 425] on icon at bounding box center [220, 430] width 34 height 11
click at [975, 22] on button "Create" at bounding box center [941, 26] width 70 height 26
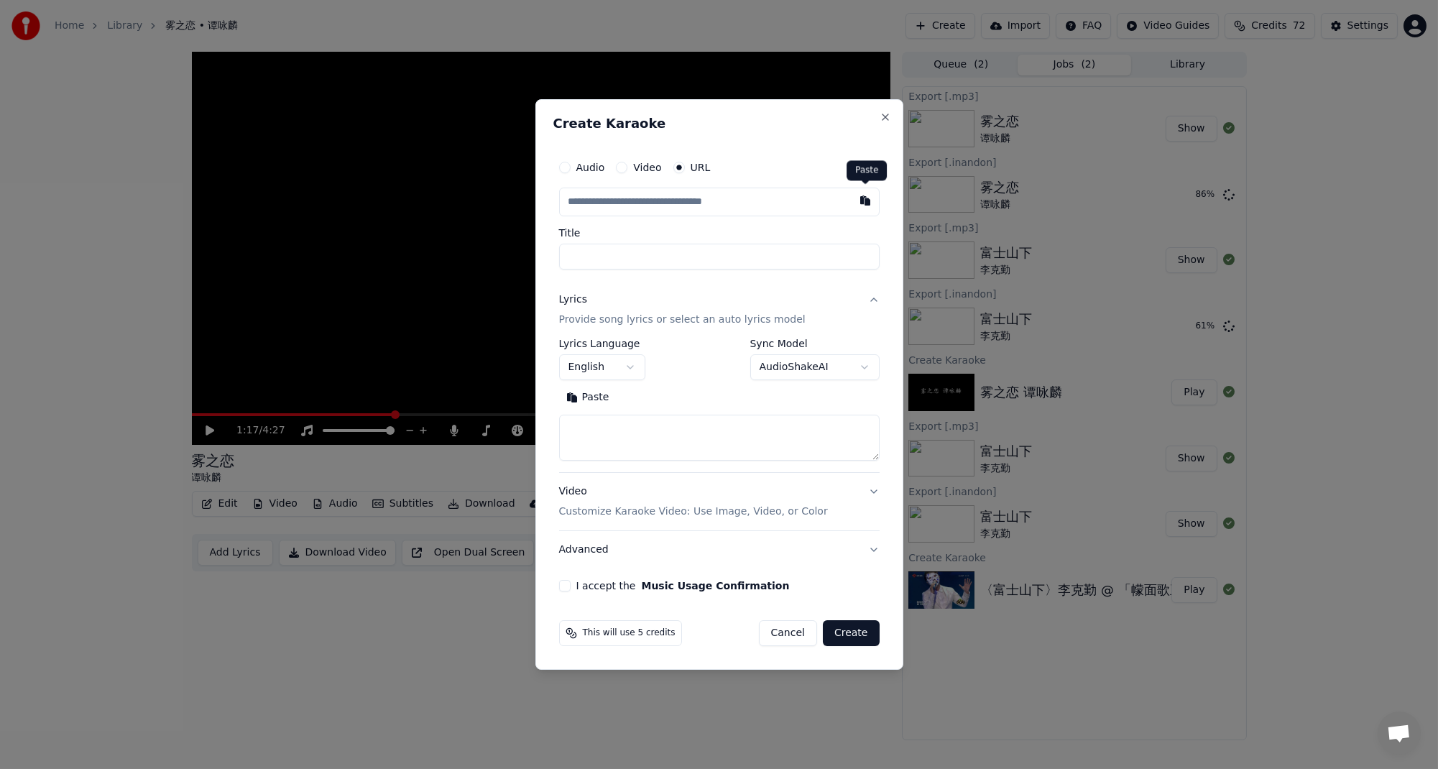
click at [863, 200] on button "button" at bounding box center [865, 201] width 29 height 26
type input "**********"
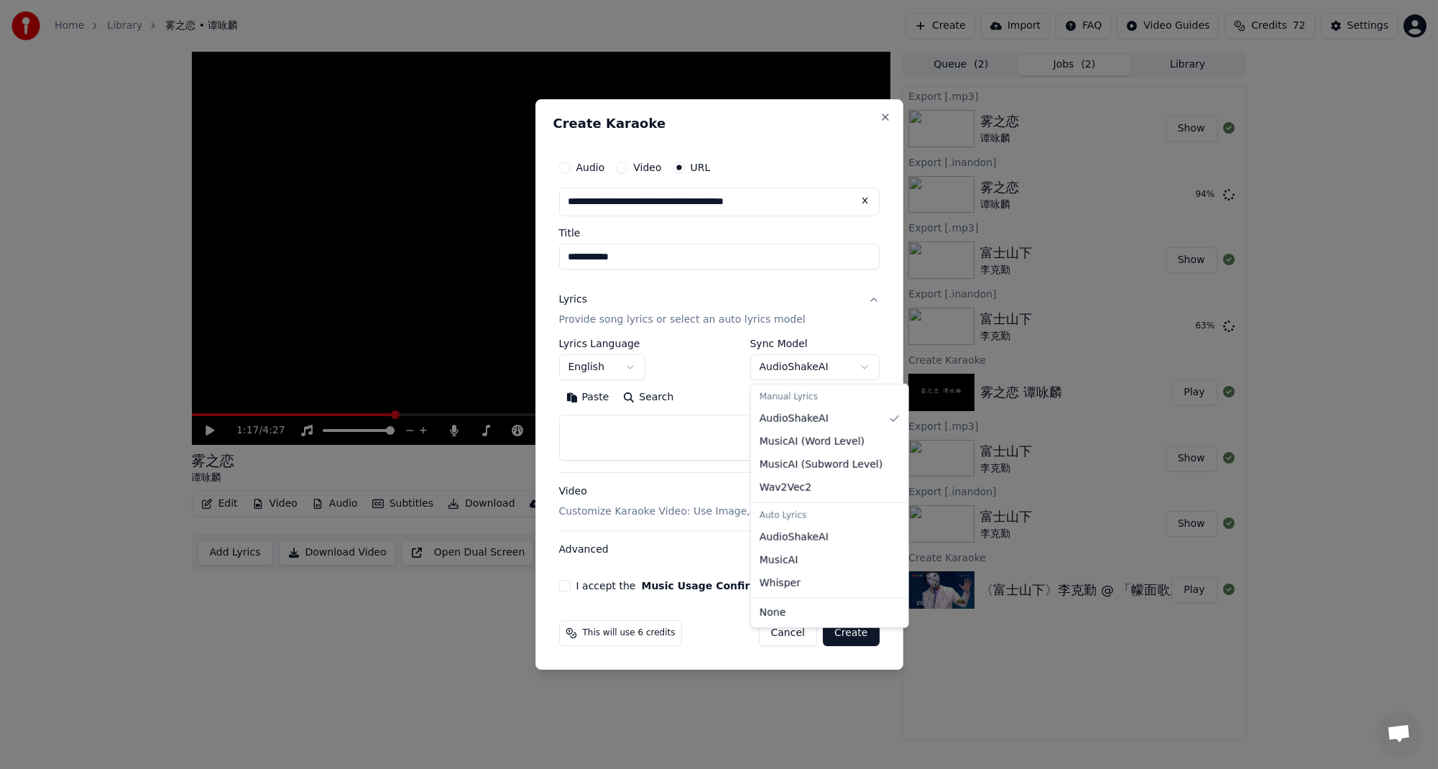
click at [860, 363] on body "**********" at bounding box center [719, 384] width 1438 height 769
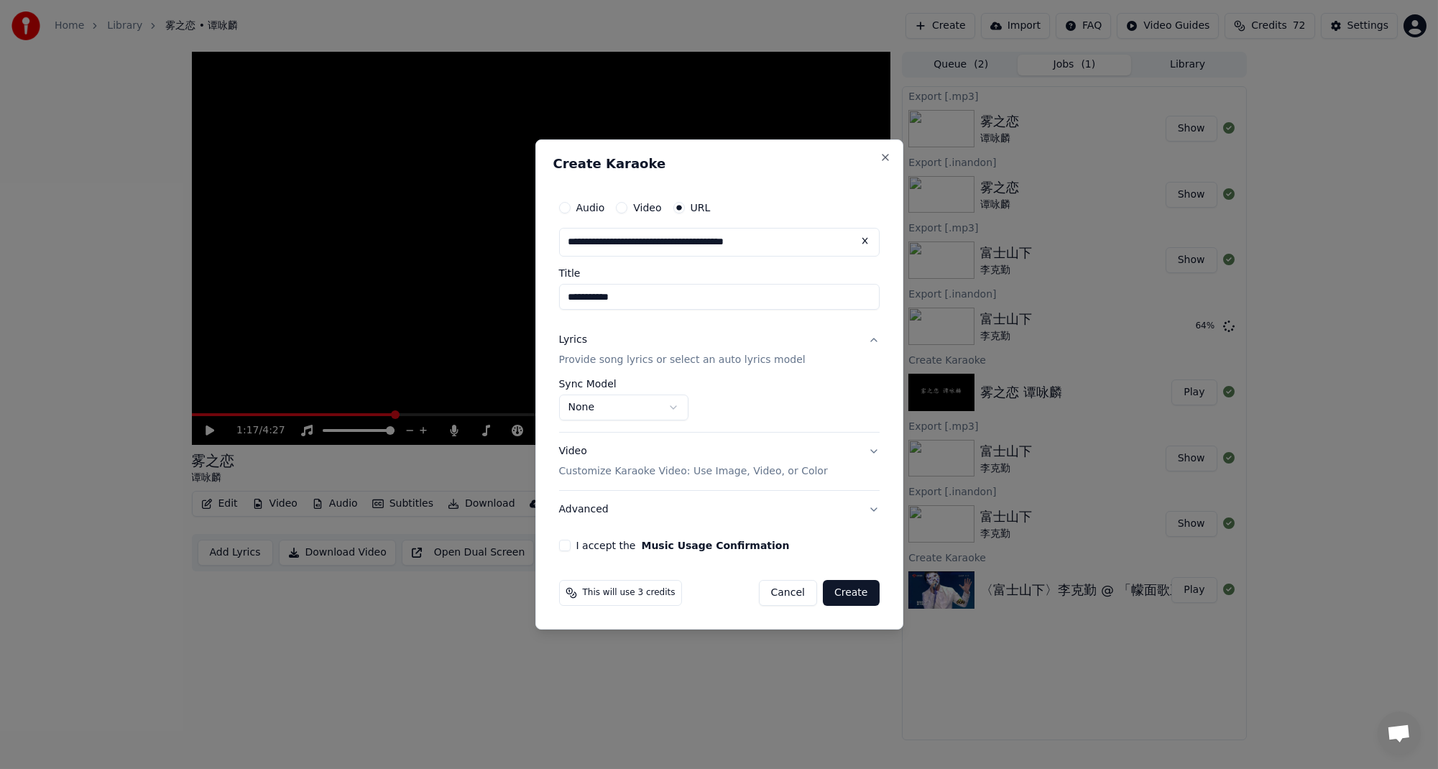
click at [563, 550] on button "I accept the Music Usage Confirmation" at bounding box center [564, 545] width 11 height 11
click at [862, 588] on button "Create" at bounding box center [851, 593] width 57 height 26
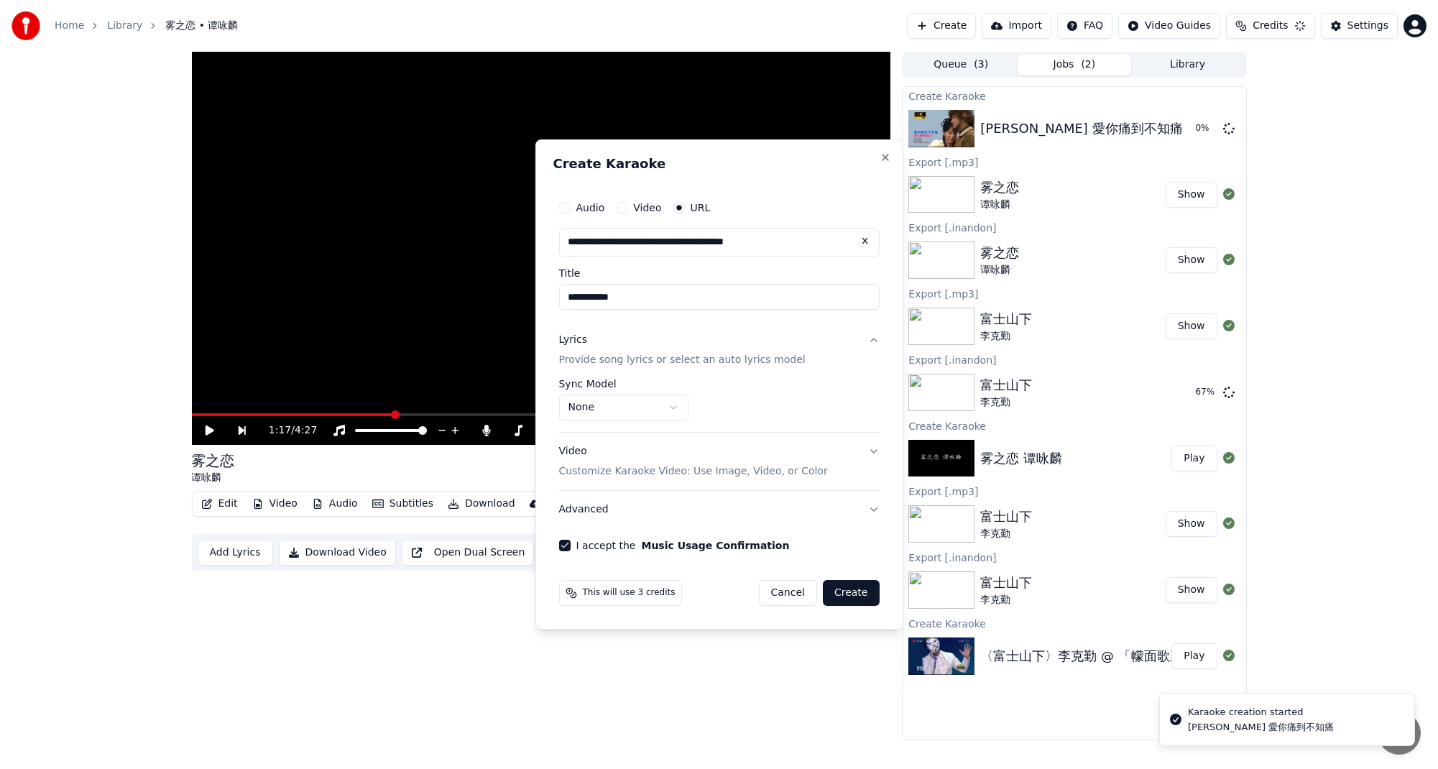
select select "**********"
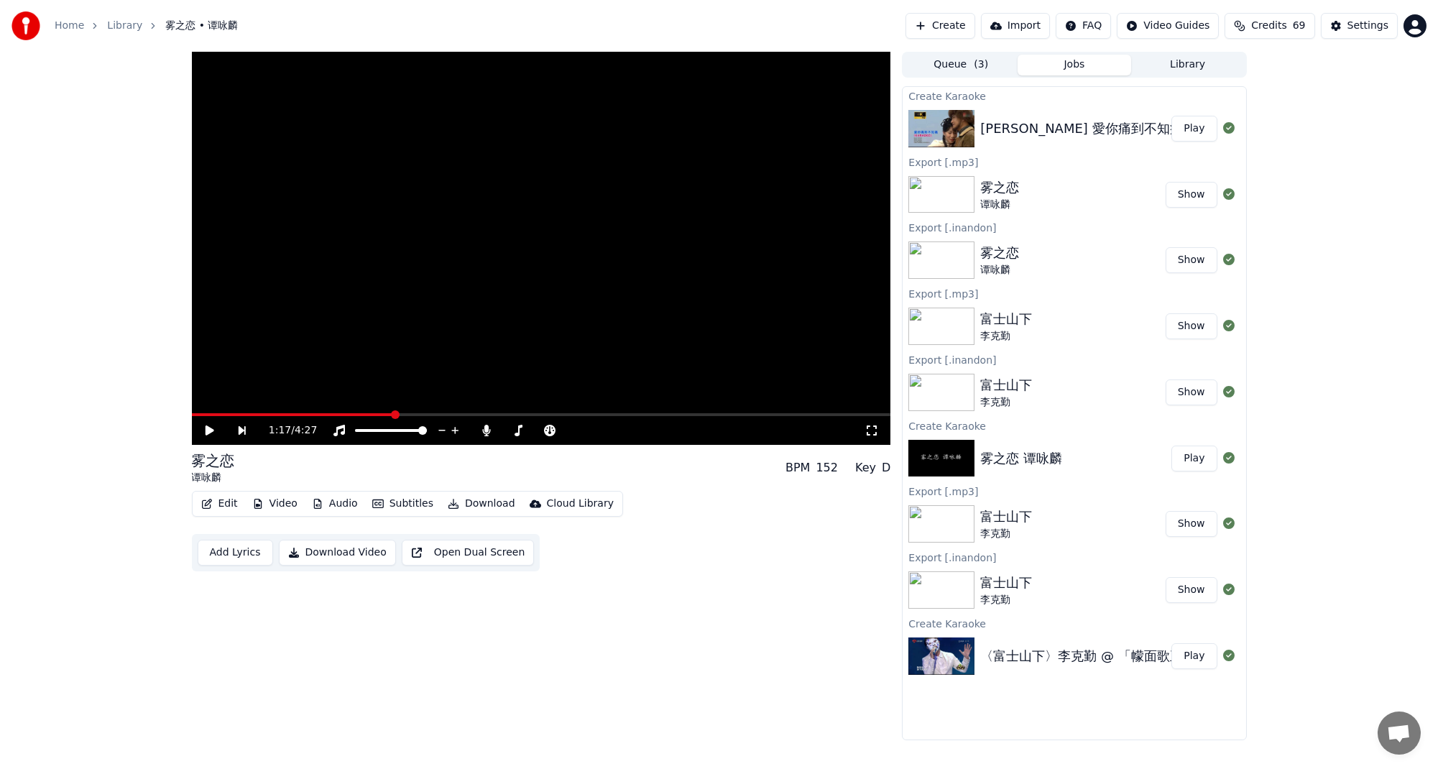
click at [1183, 131] on button "Play" at bounding box center [1193, 129] width 45 height 26
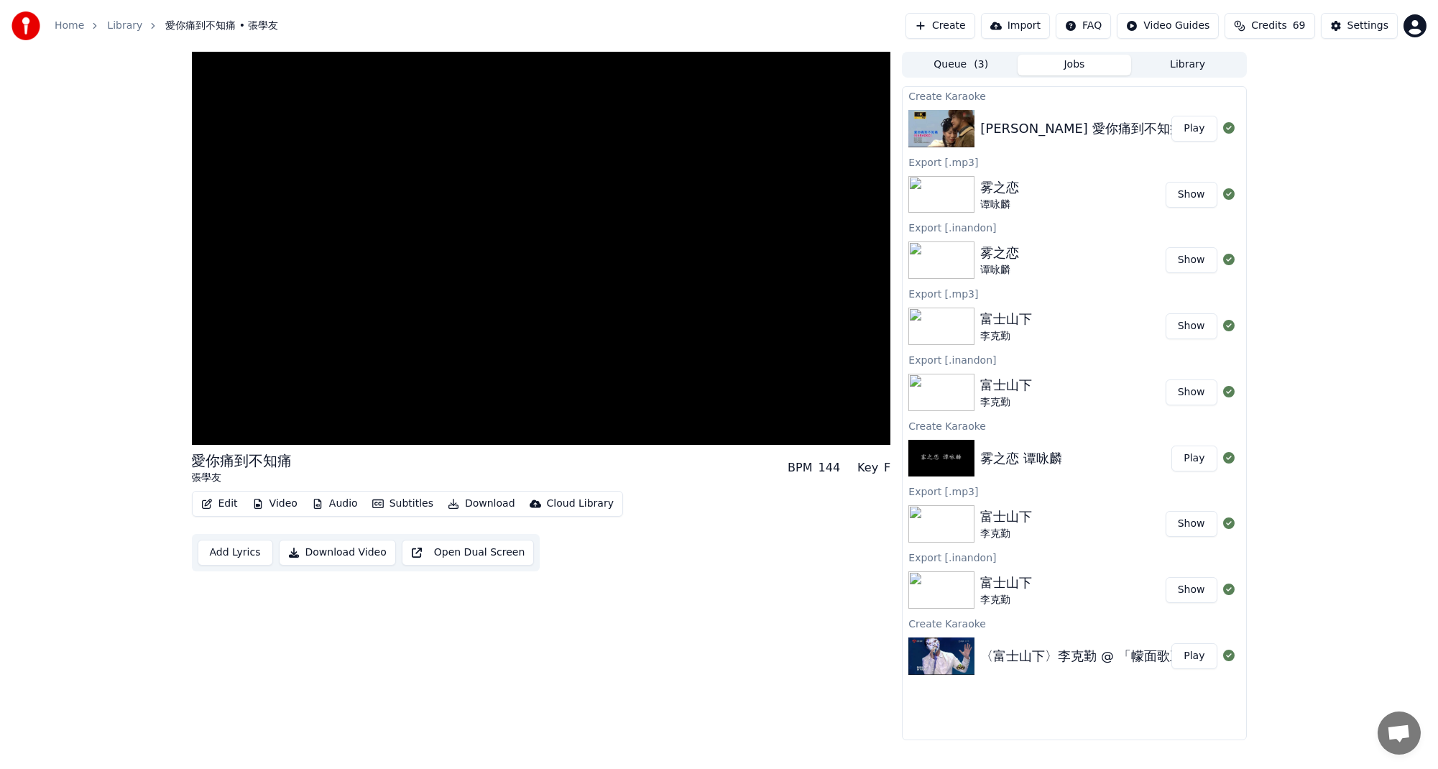
click at [1189, 132] on button "Play" at bounding box center [1193, 129] width 45 height 26
click at [234, 415] on span at bounding box center [541, 414] width 699 height 3
click at [313, 415] on span at bounding box center [541, 414] width 699 height 3
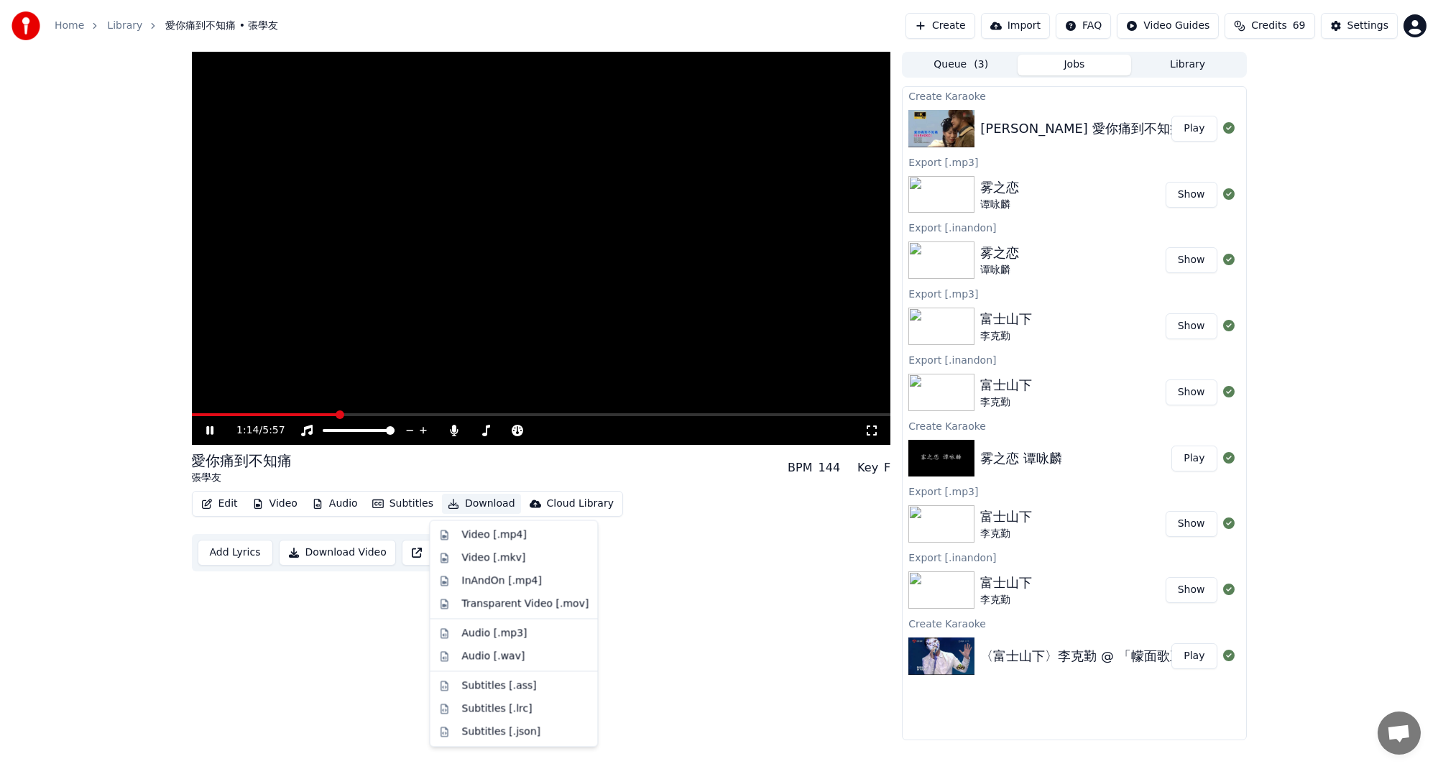
click at [471, 512] on button "Download" at bounding box center [481, 504] width 79 height 20
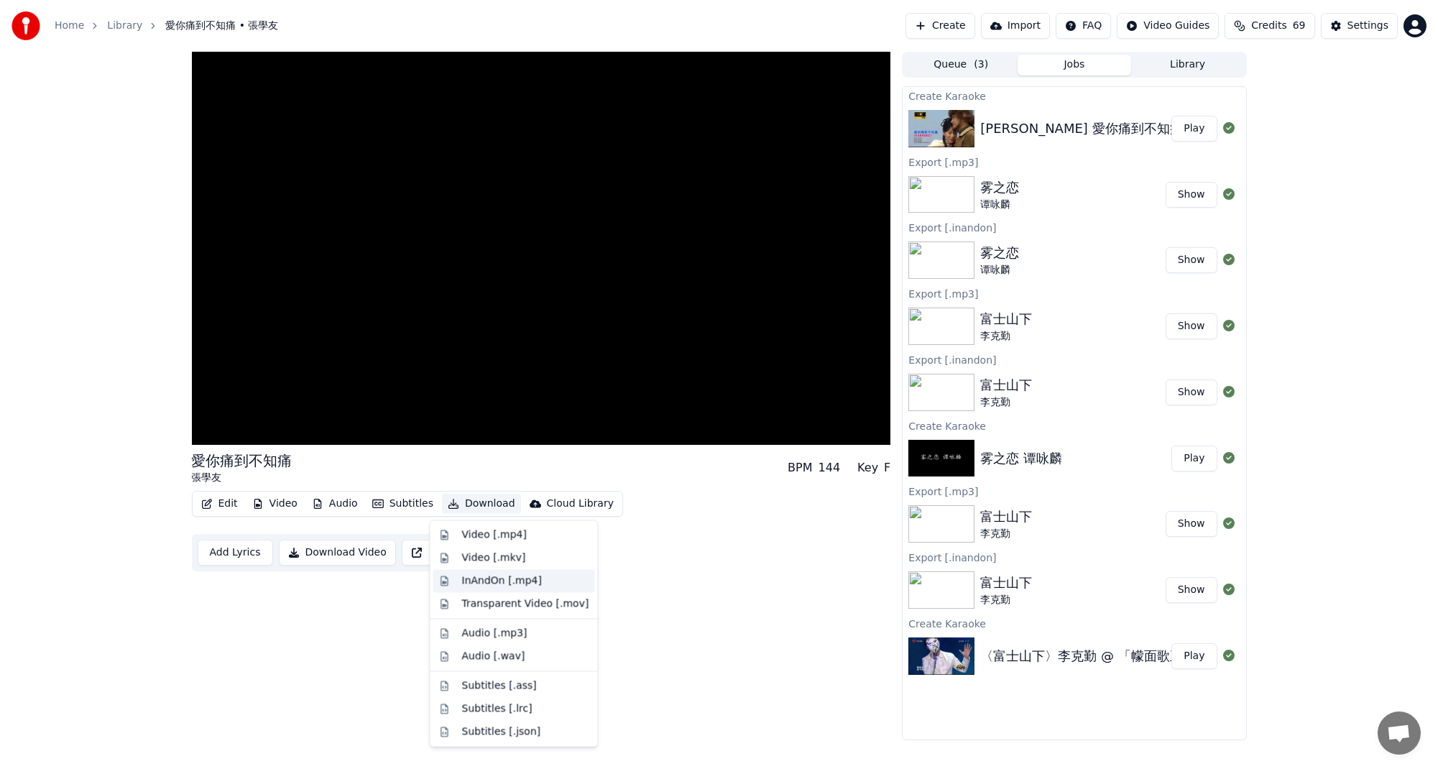
click at [494, 584] on div "InAndOn [.mp4]" at bounding box center [501, 580] width 80 height 14
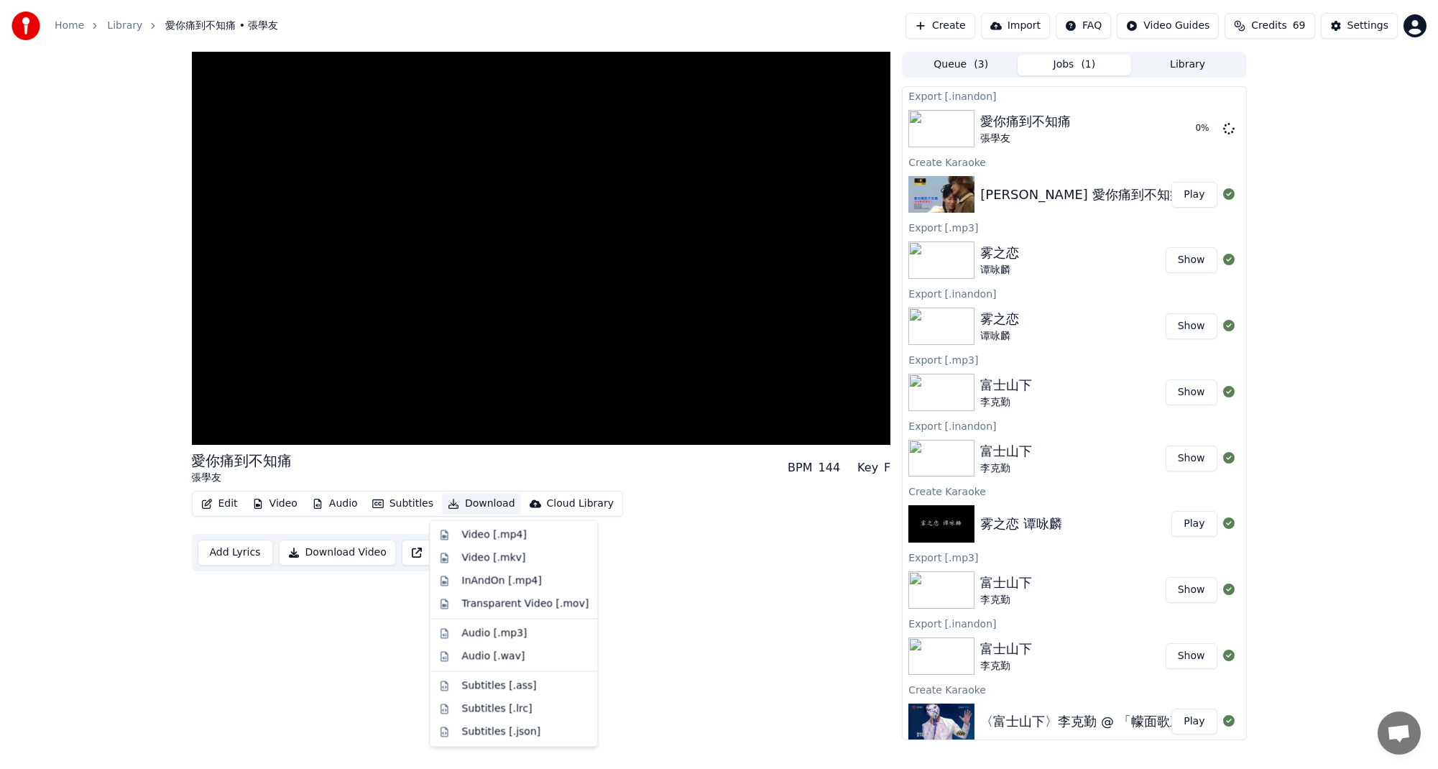
click at [480, 509] on button "Download" at bounding box center [481, 504] width 79 height 20
click at [513, 637] on div "Audio [.mp3]" at bounding box center [493, 633] width 65 height 14
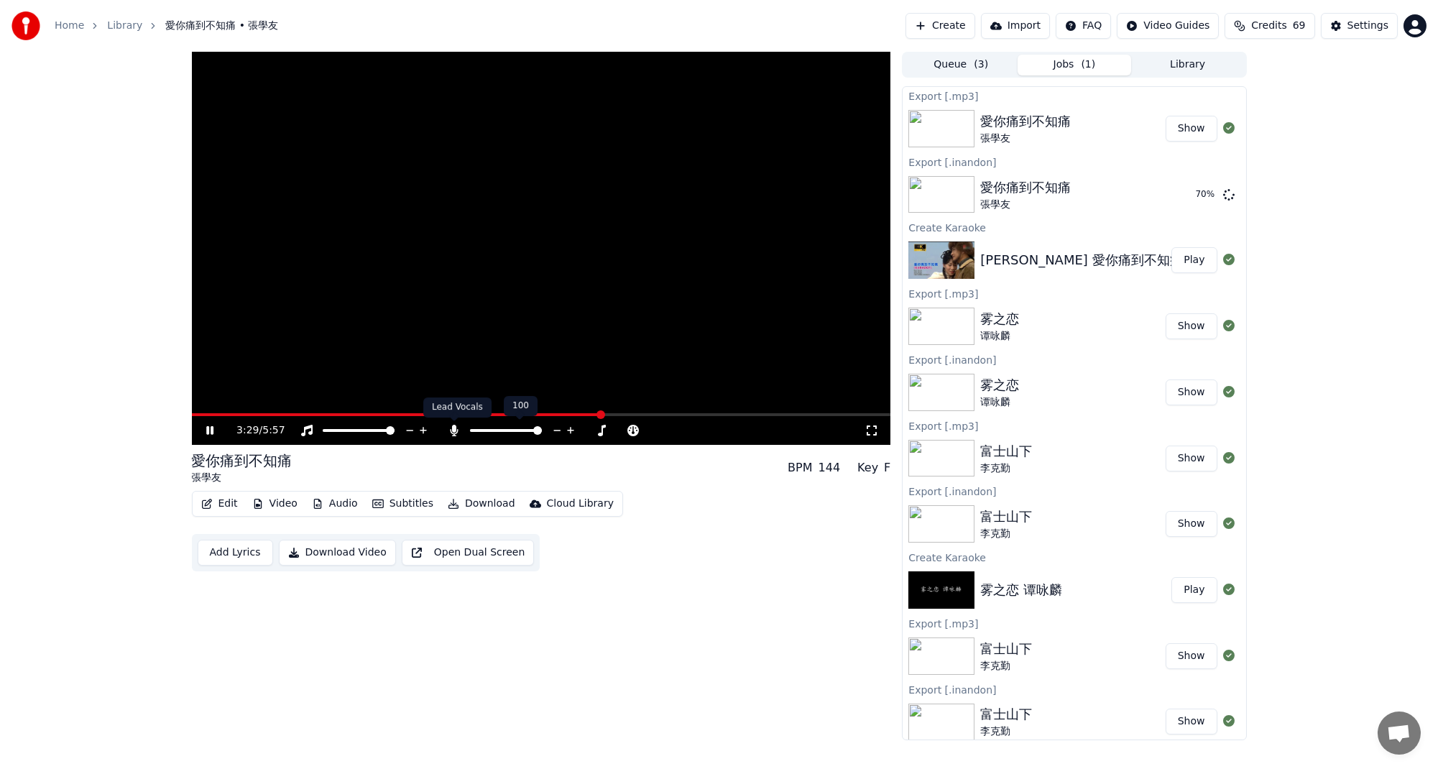
click at [456, 435] on icon at bounding box center [454, 430] width 14 height 11
click at [455, 435] on icon at bounding box center [454, 430] width 14 height 11
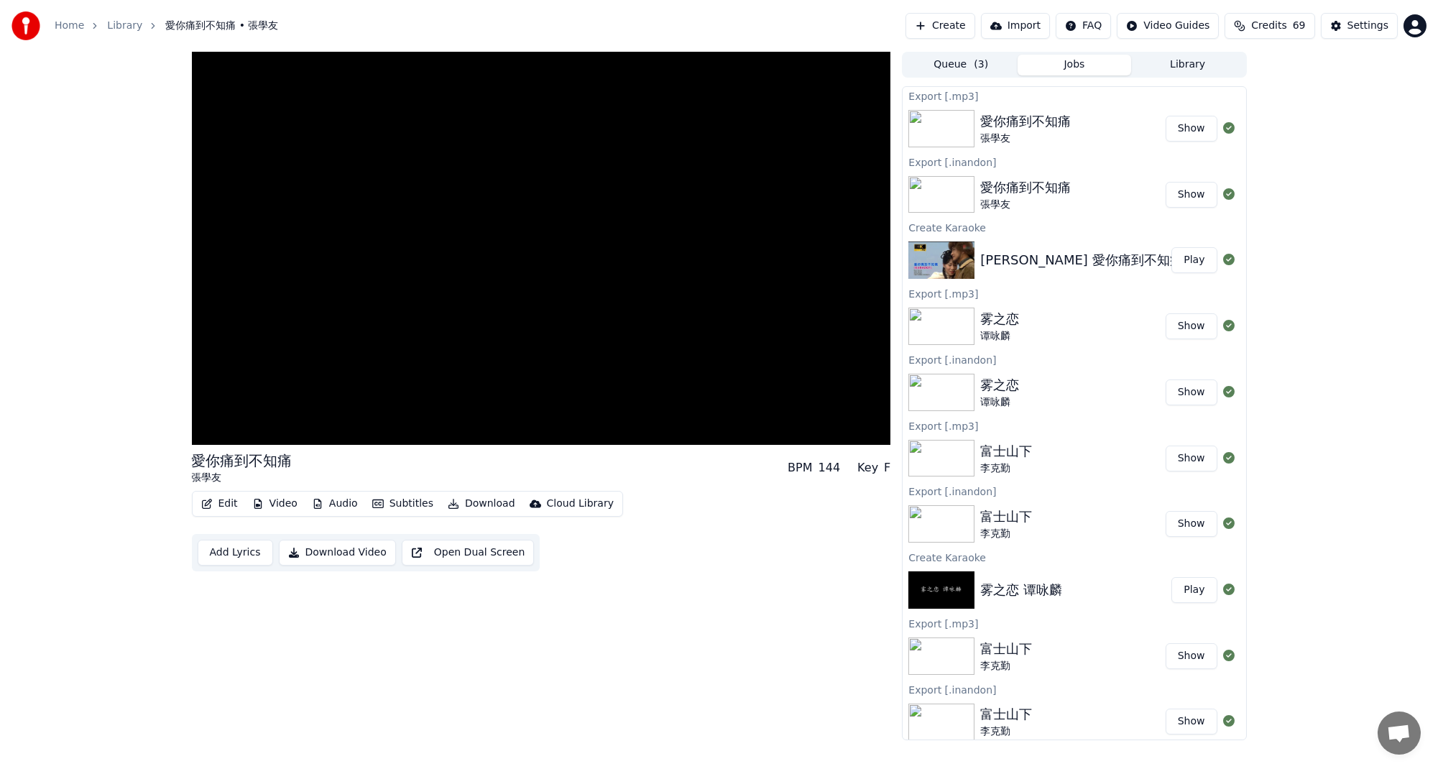
click at [688, 540] on div "Edit Video Audio Subtitles Download Cloud Library Add Lyrics Download Video Ope…" at bounding box center [541, 531] width 699 height 80
click at [206, 432] on icon at bounding box center [220, 430] width 34 height 11
